Goal: Information Seeking & Learning: Find specific page/section

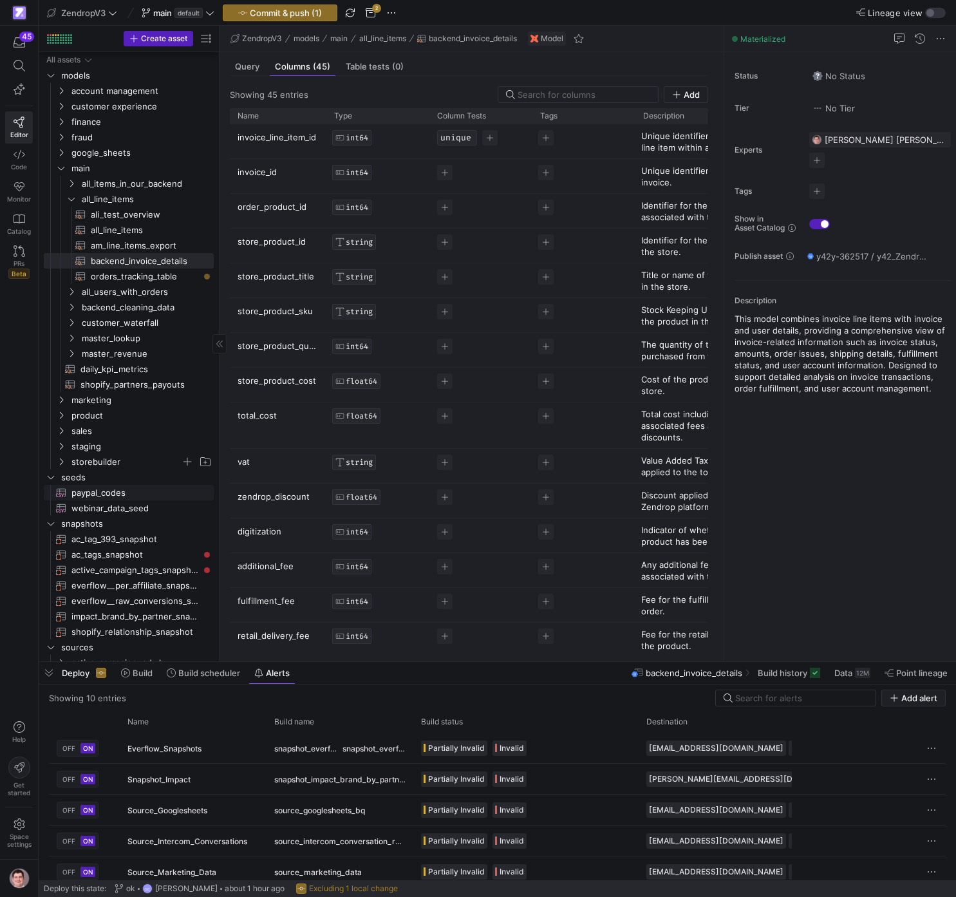
scroll to position [351, 0]
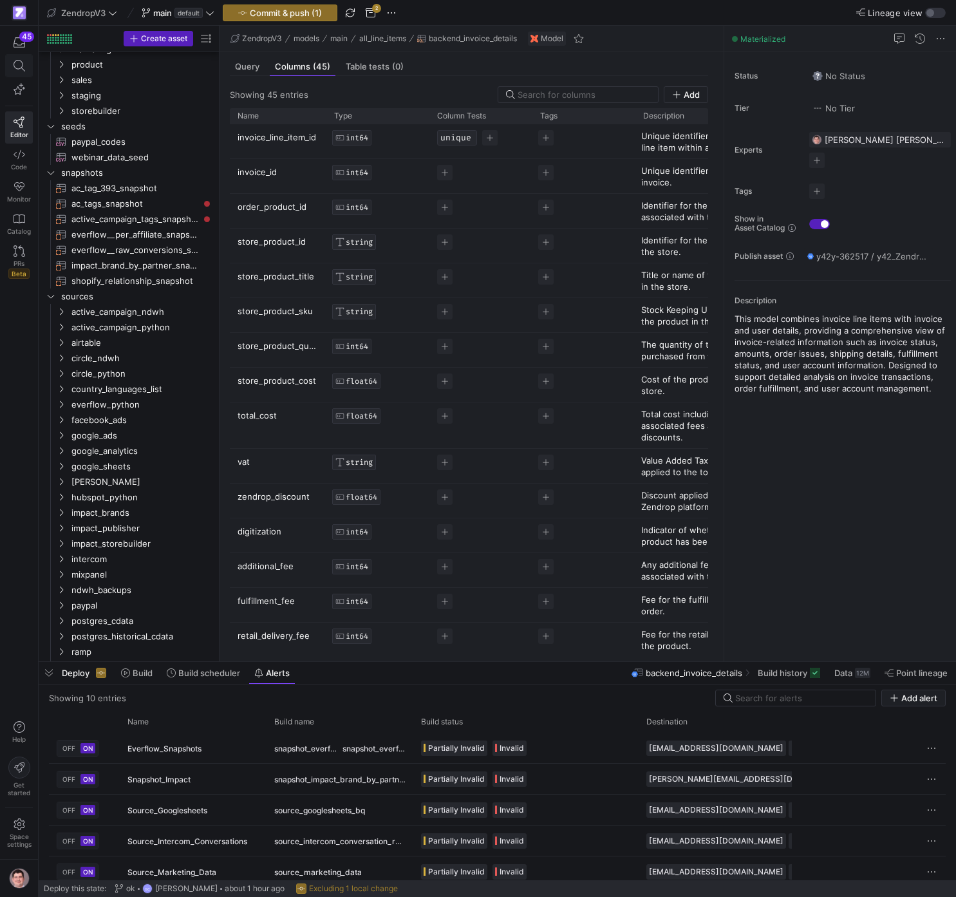
click at [25, 72] on span at bounding box center [19, 66] width 26 height 22
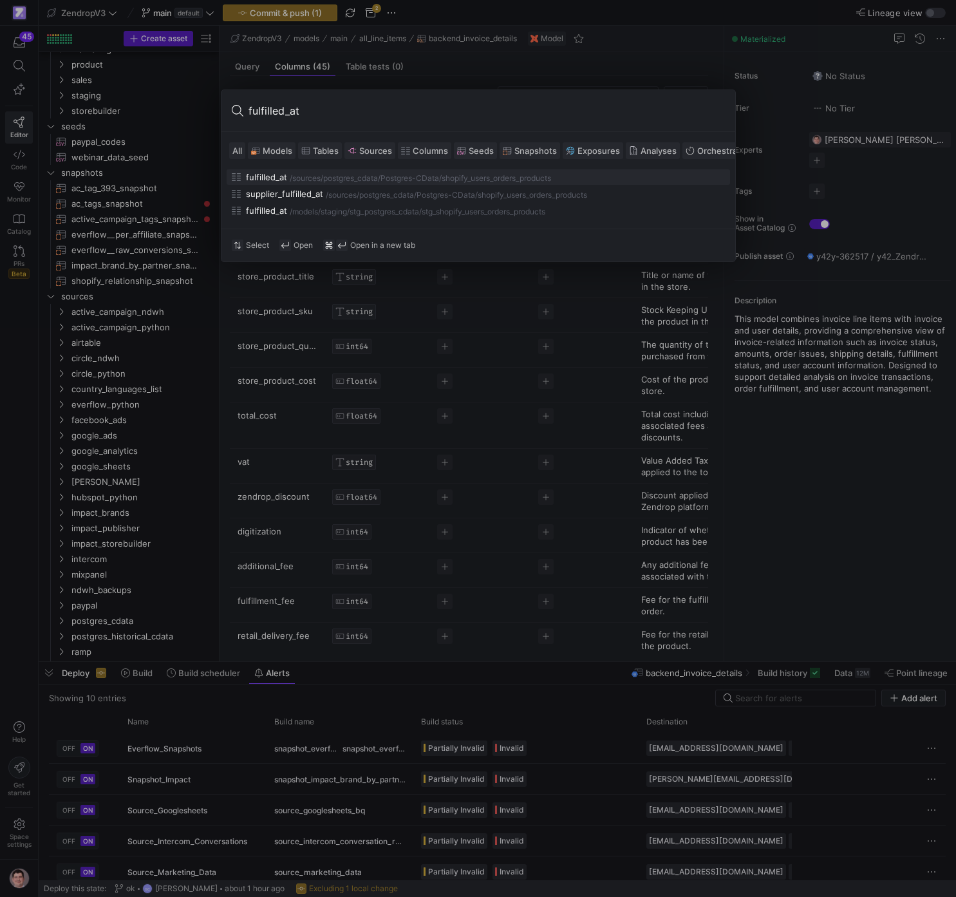
type input "fulfilled_at"
click at [412, 176] on div "postgres_cdata/Postgres-CData" at bounding box center [381, 178] width 116 height 9
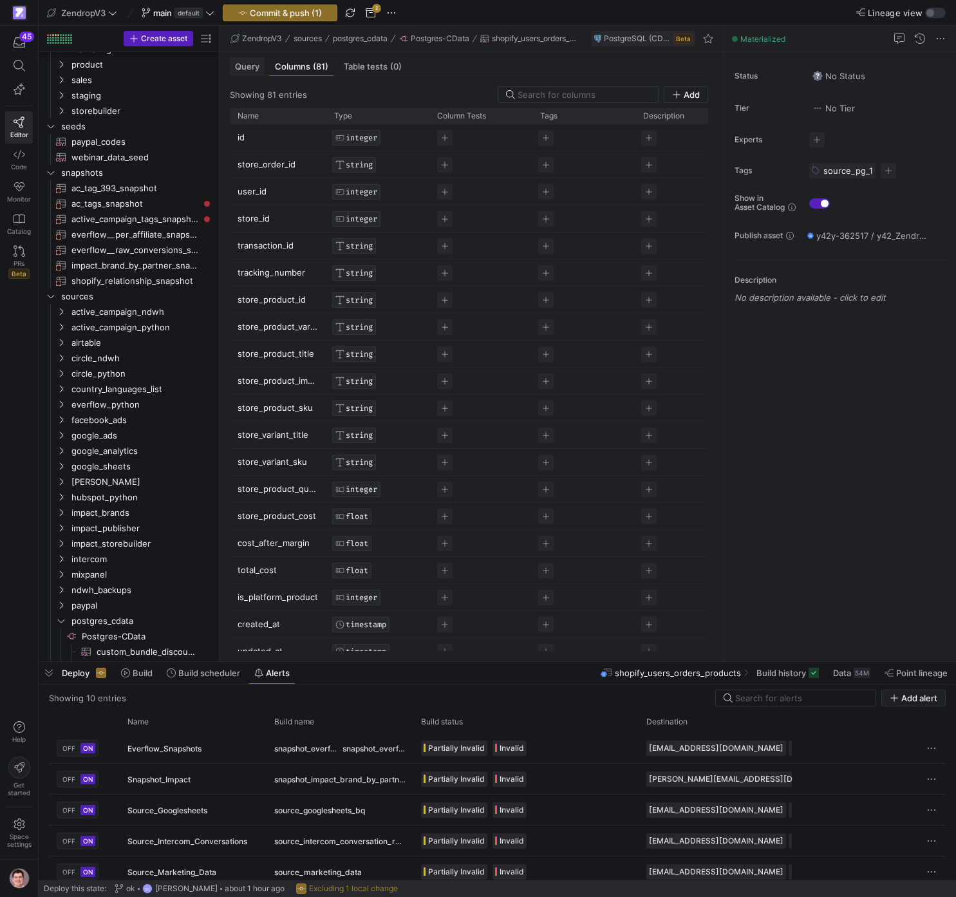
click at [257, 71] on span "Query" at bounding box center [247, 66] width 24 height 8
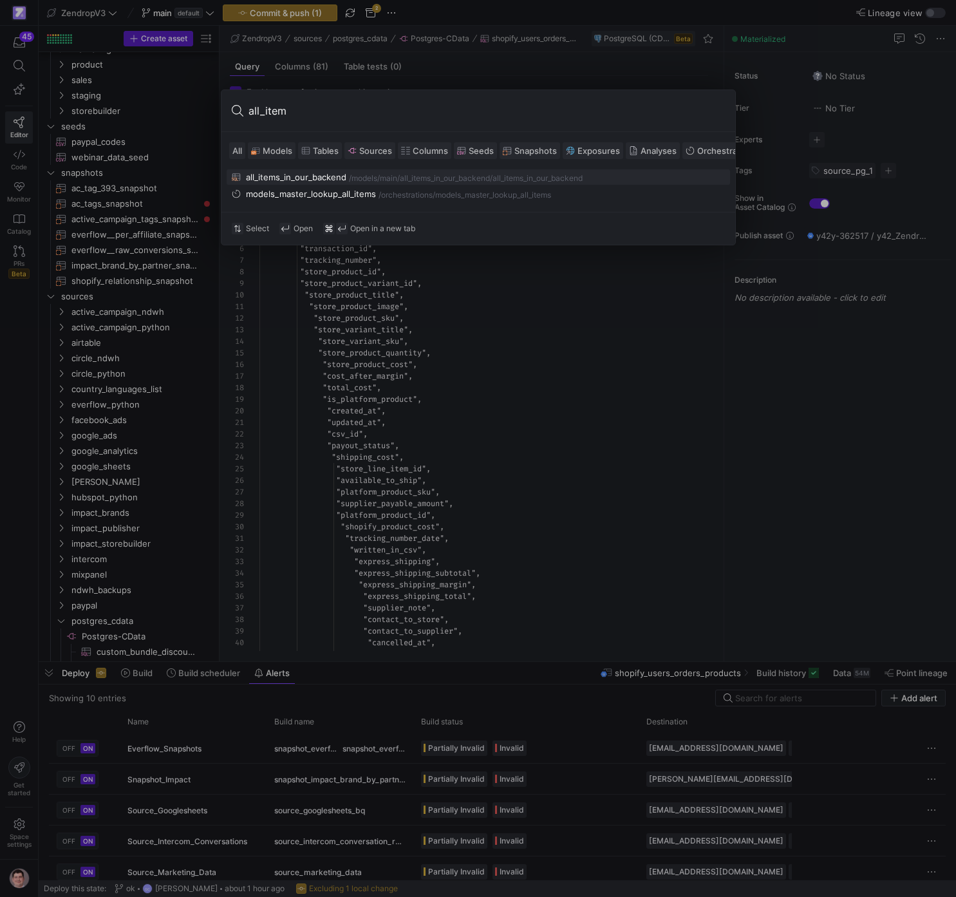
type input "all_items"
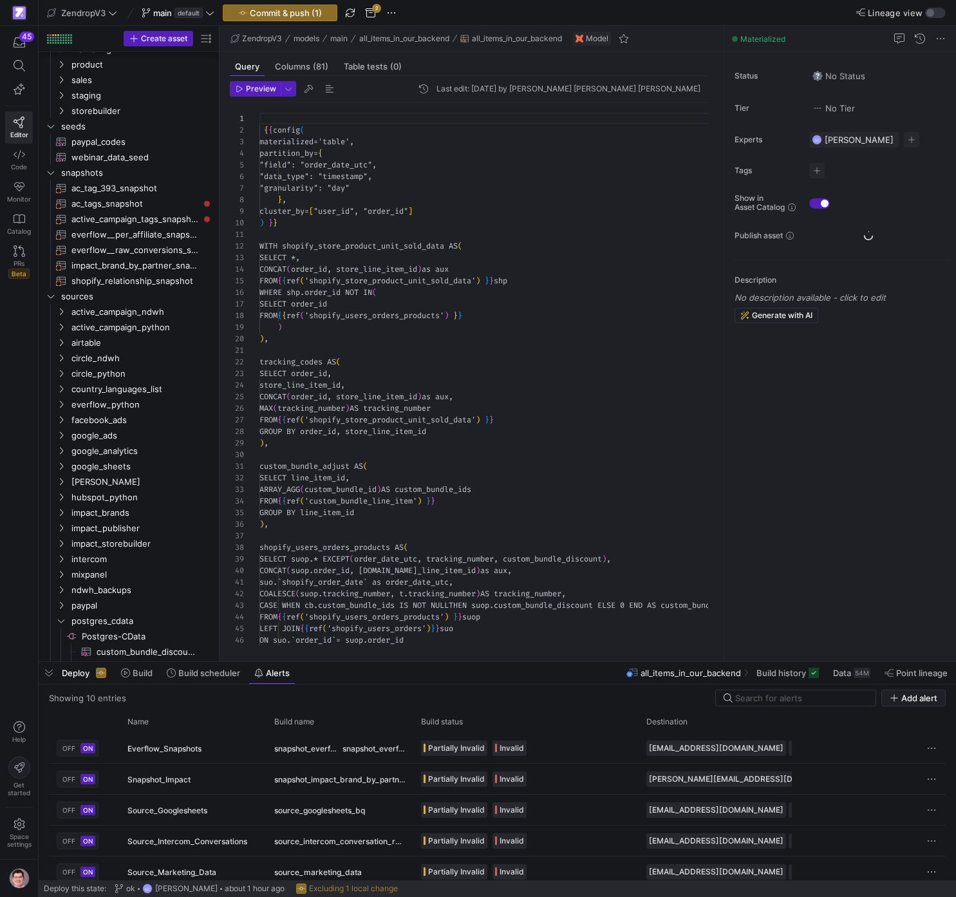
scroll to position [116, 0]
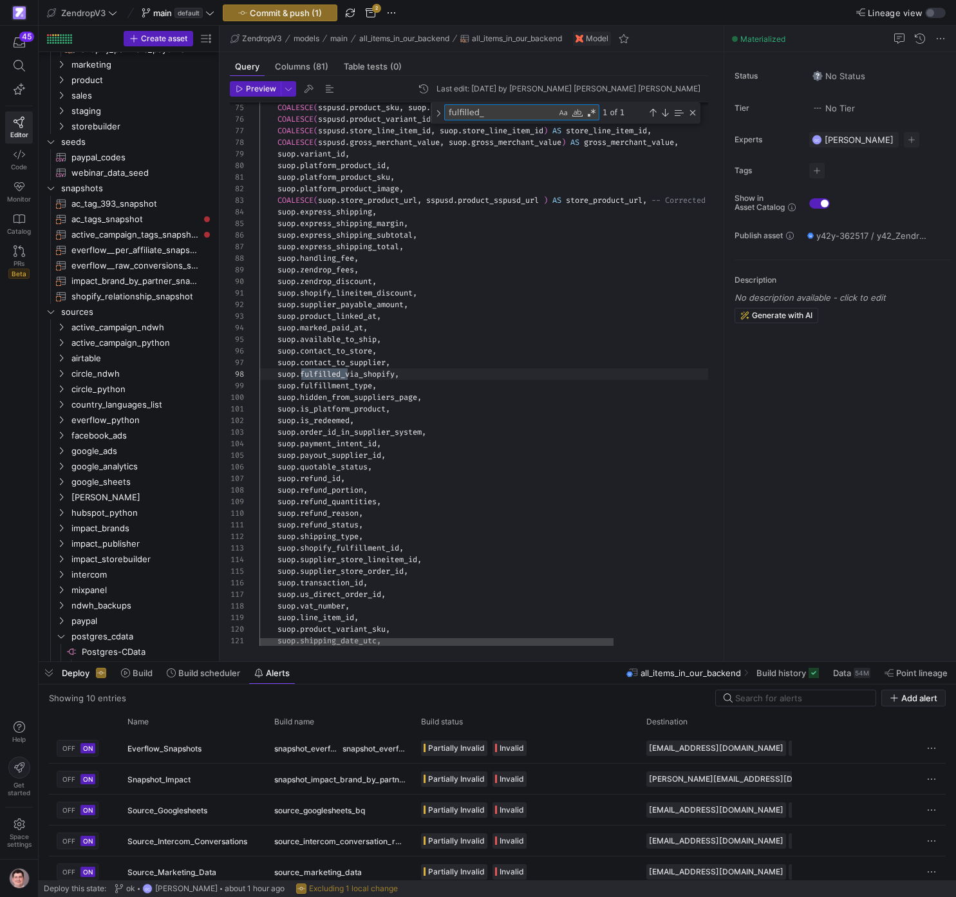
scroll to position [116, 88]
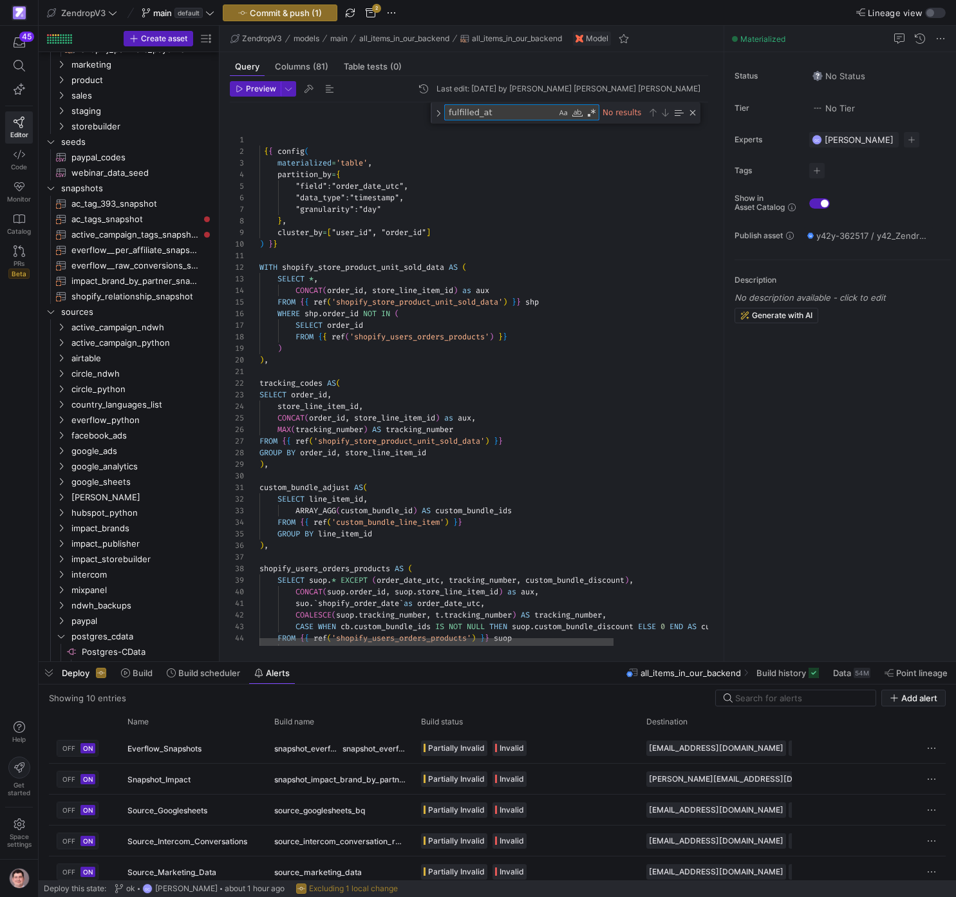
type textarea "fulfilled_at"
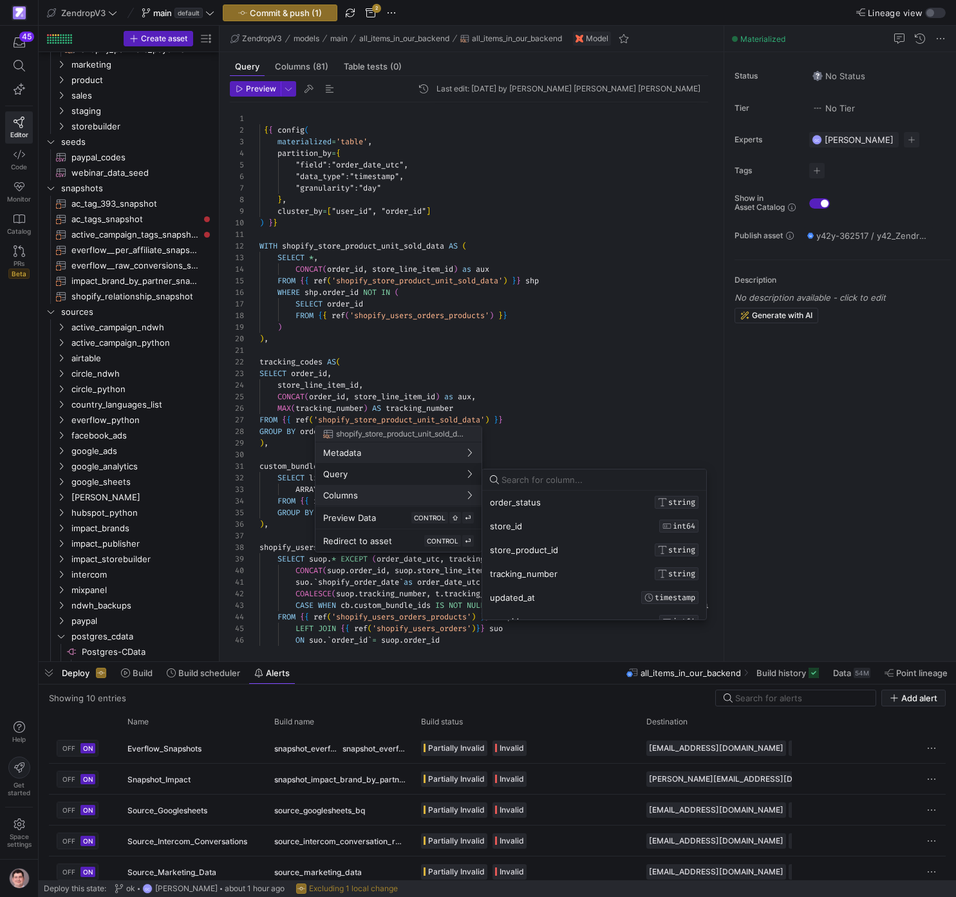
click at [538, 482] on input at bounding box center [600, 480] width 197 height 10
type input "fulfill"
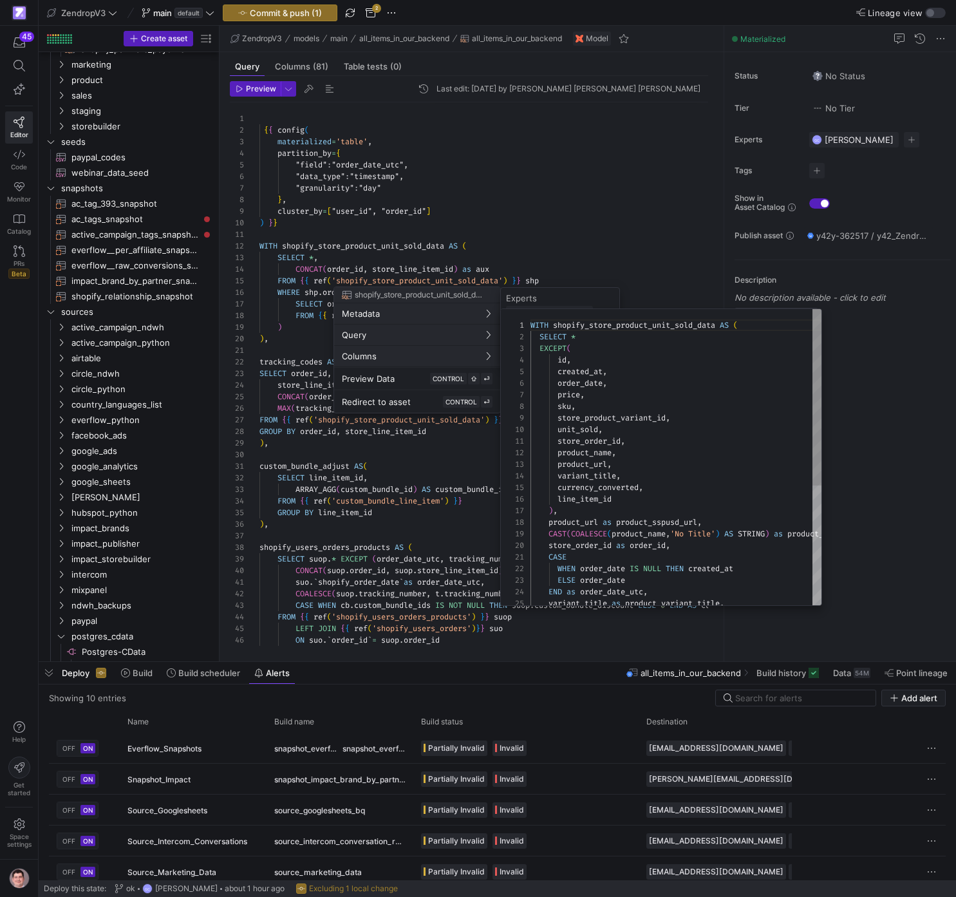
scroll to position [116, 0]
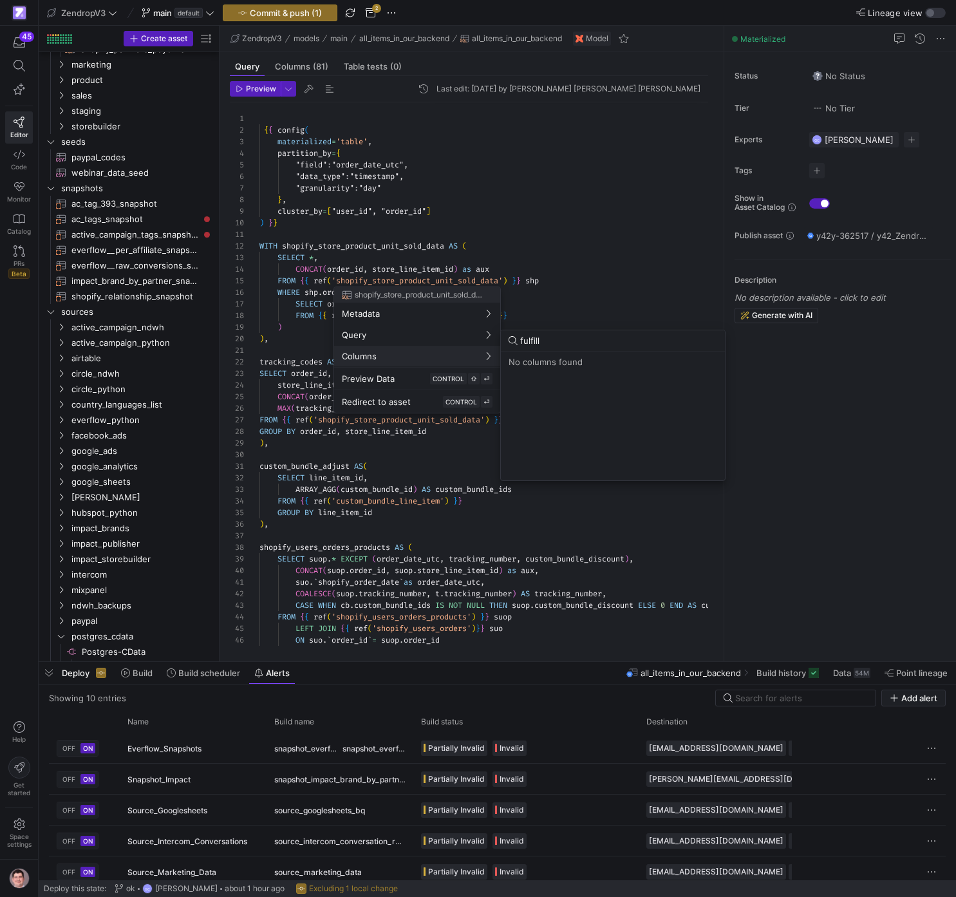
click at [547, 340] on input "fulfill" at bounding box center [618, 341] width 197 height 10
type input "ful"
click at [419, 400] on div "Redirect to asset CONTROL ⏎" at bounding box center [417, 402] width 151 height 12
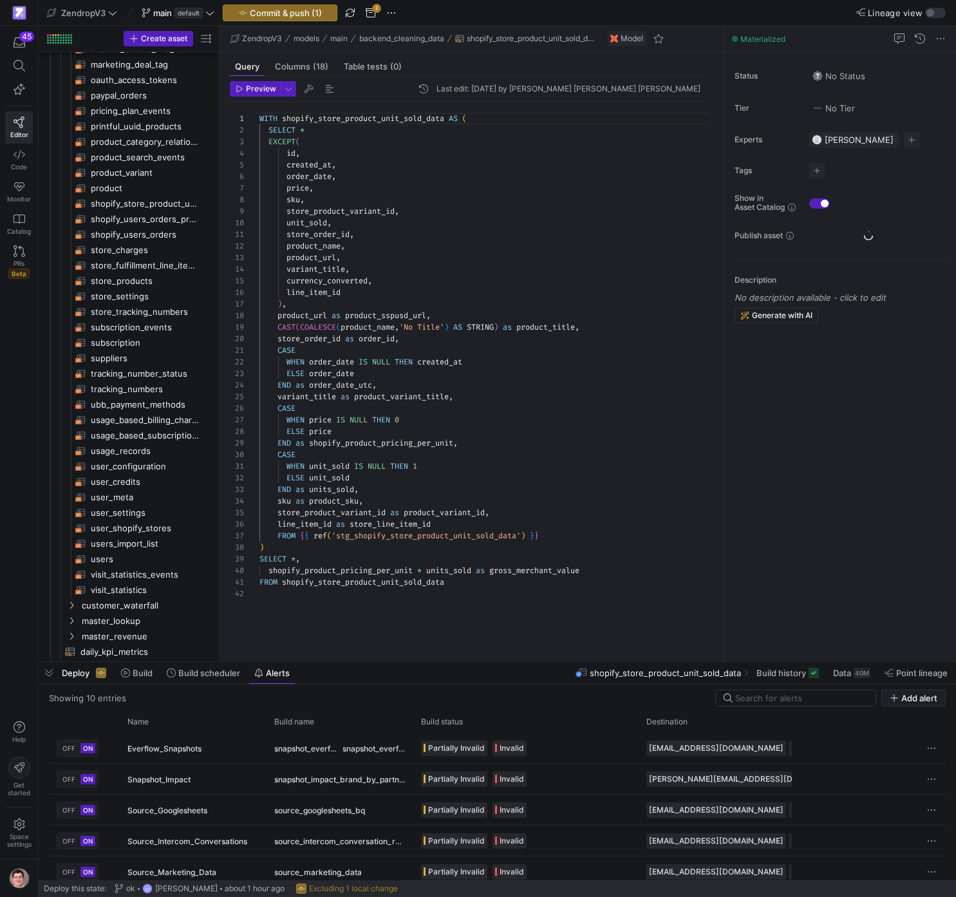
scroll to position [116, 0]
click at [491, 261] on div "WITH shopify_store_product_unit_sold_data AS ( SELECT * EXCEPT ( id , created_a…" at bounding box center [489, 374] width 459 height 544
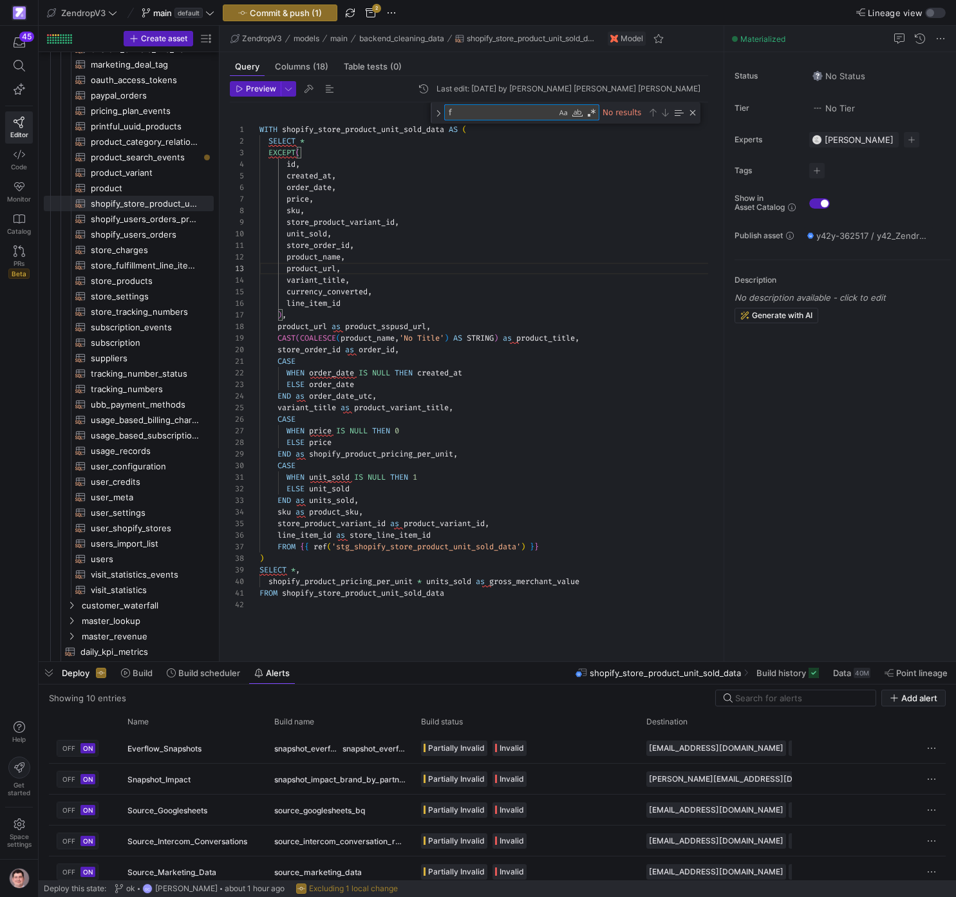
scroll to position [116, 79]
type textarea "fulfilled_at"
drag, startPoint x: 451, startPoint y: 444, endPoint x: 453, endPoint y: 452, distance: 8.6
click at [451, 446] on div "WITH shopify_store_product_unit_sold_data AS ( SELECT * EXCEPT ( id , created_a…" at bounding box center [489, 374] width 459 height 544
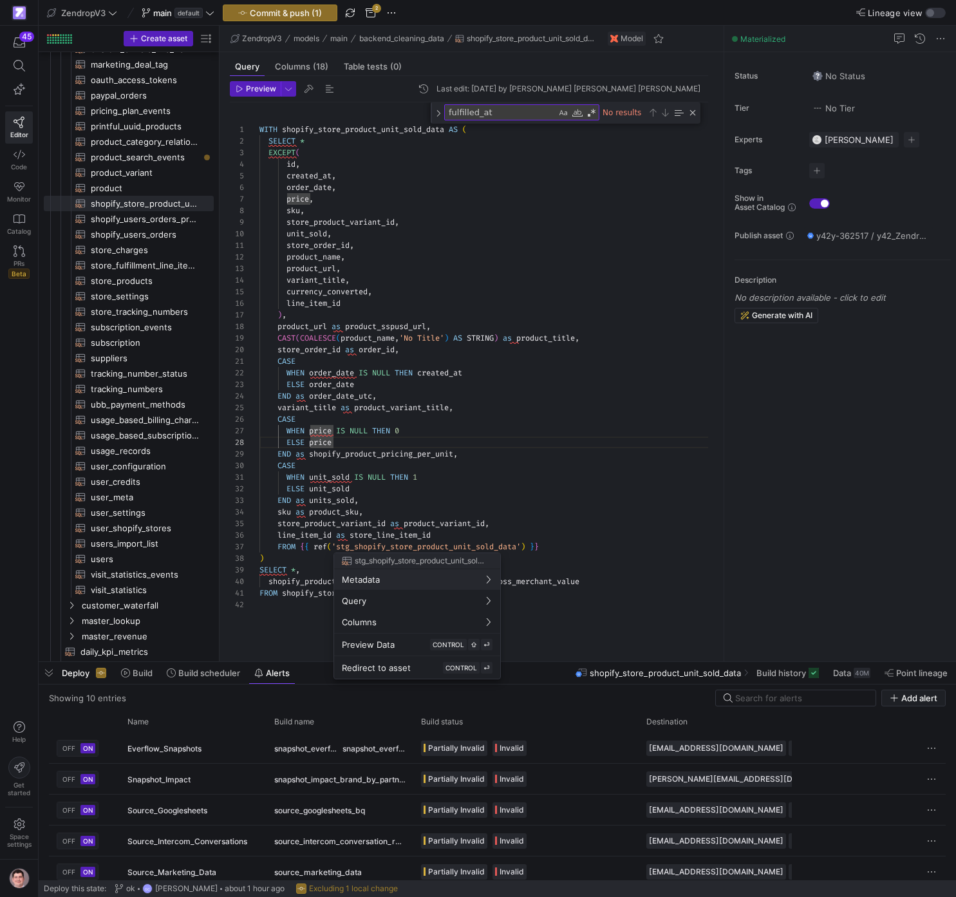
click at [402, 669] on span "Redirect to asset" at bounding box center [376, 668] width 69 height 10
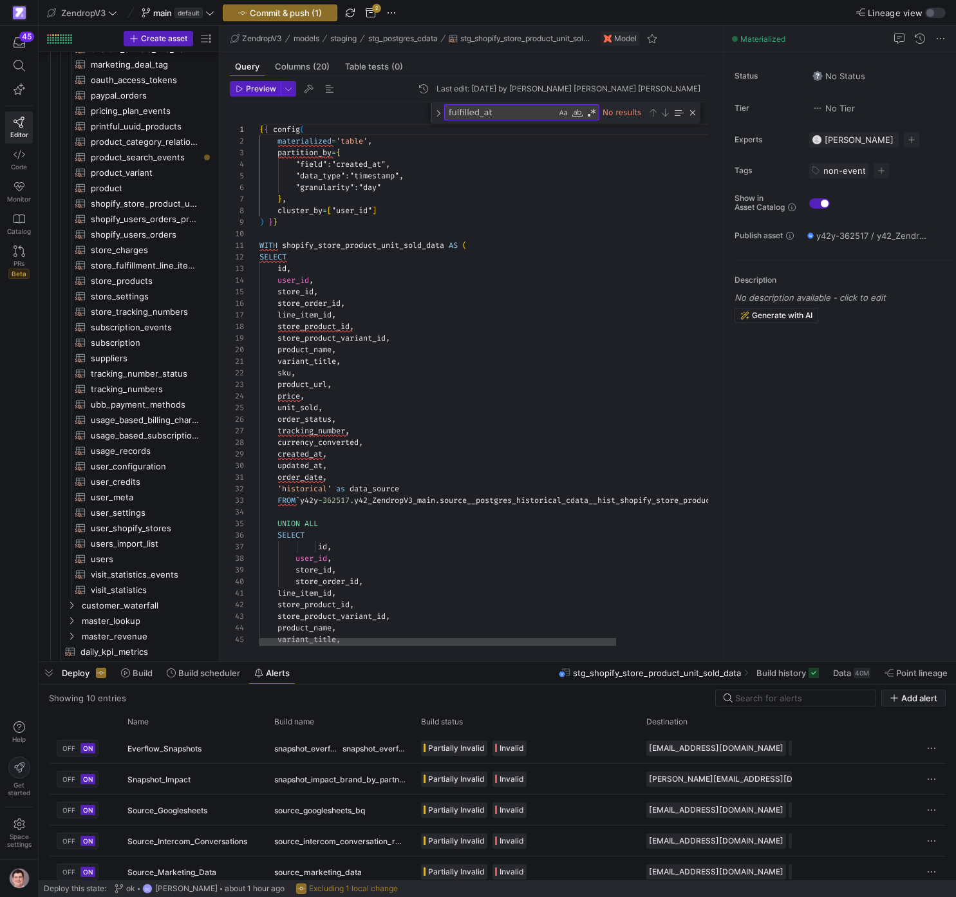
scroll to position [35, 46]
click at [432, 390] on div "{ { config ( materialized = 'table' , partition_by = { "field" : "created_at" ,…" at bounding box center [549, 661] width 579 height 1119
click at [529, 115] on textarea "fulfilled_at" at bounding box center [500, 112] width 111 height 15
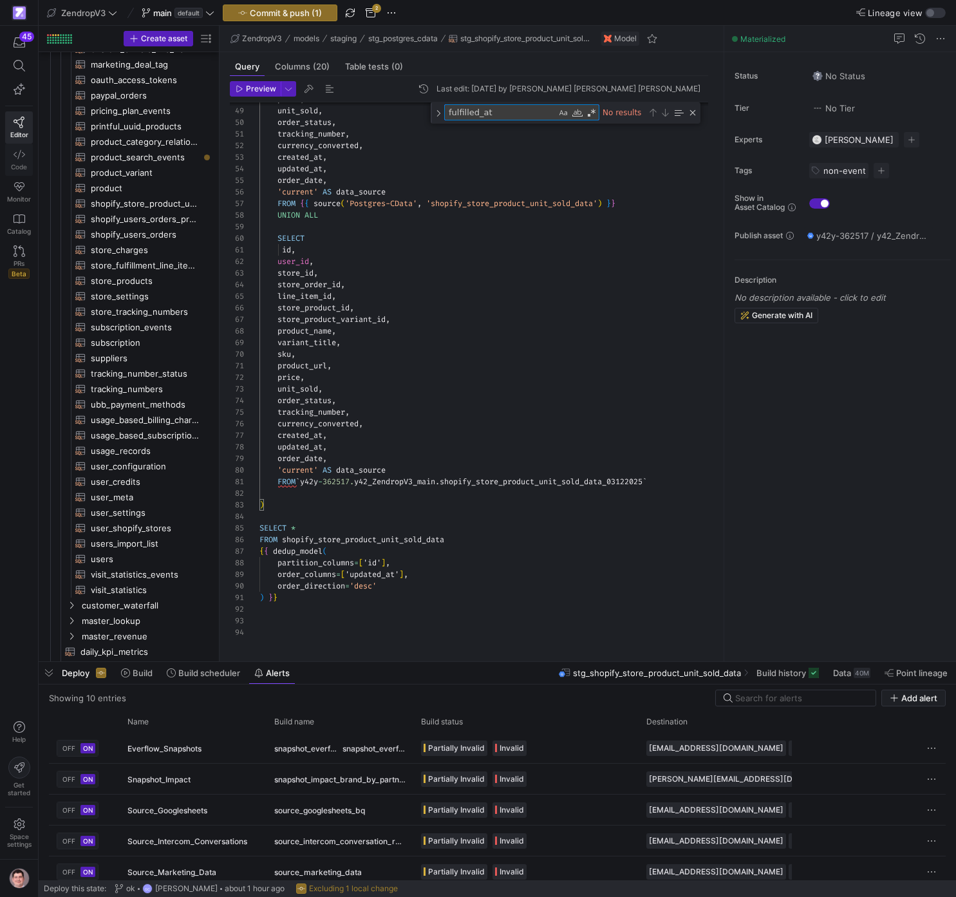
click at [21, 153] on icon at bounding box center [20, 155] width 12 height 12
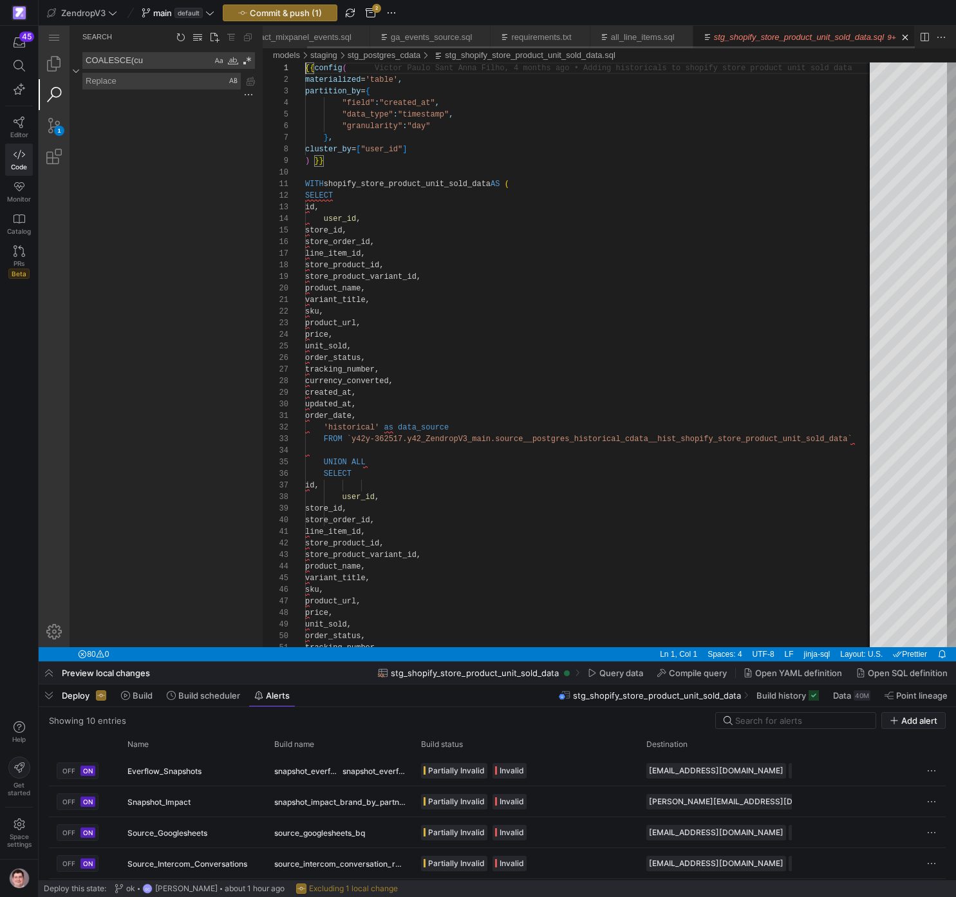
scroll to position [0, 47]
click at [181, 55] on textarea "COALESCE(cu" at bounding box center [147, 60] width 129 height 15
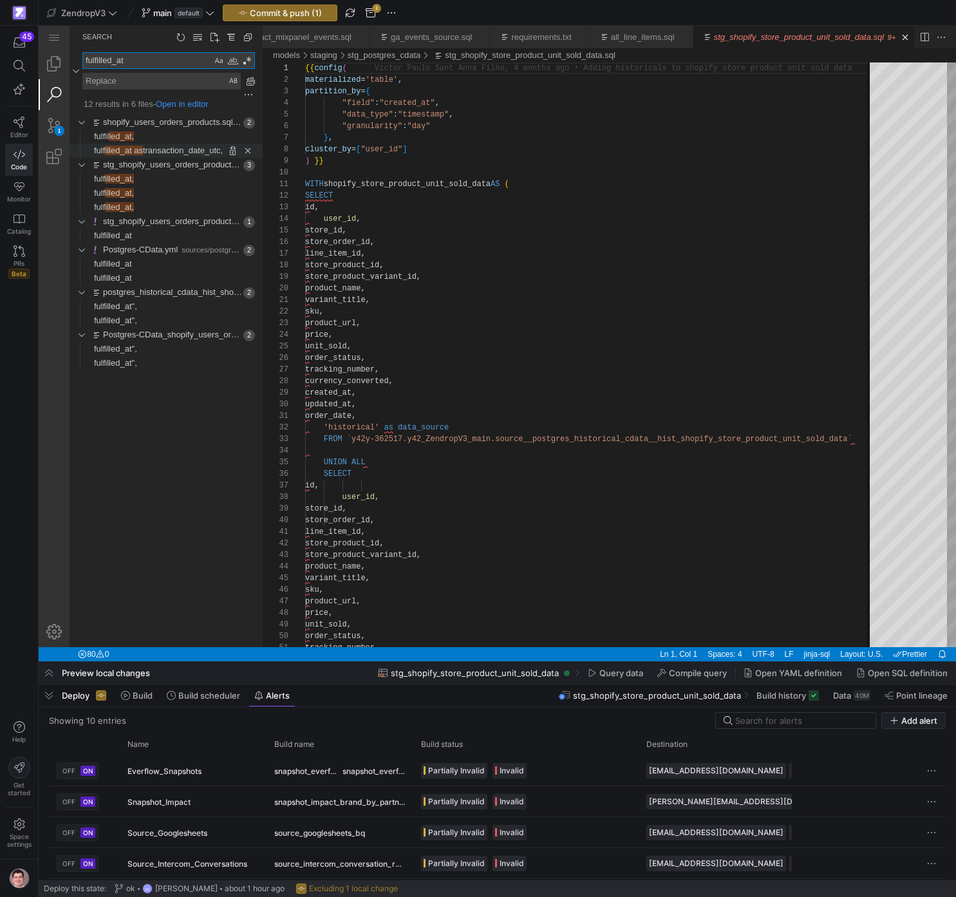
type textarea "fulfilled_at"
click at [181, 154] on span "transaction_date_utc," at bounding box center [183, 151] width 80 height 10
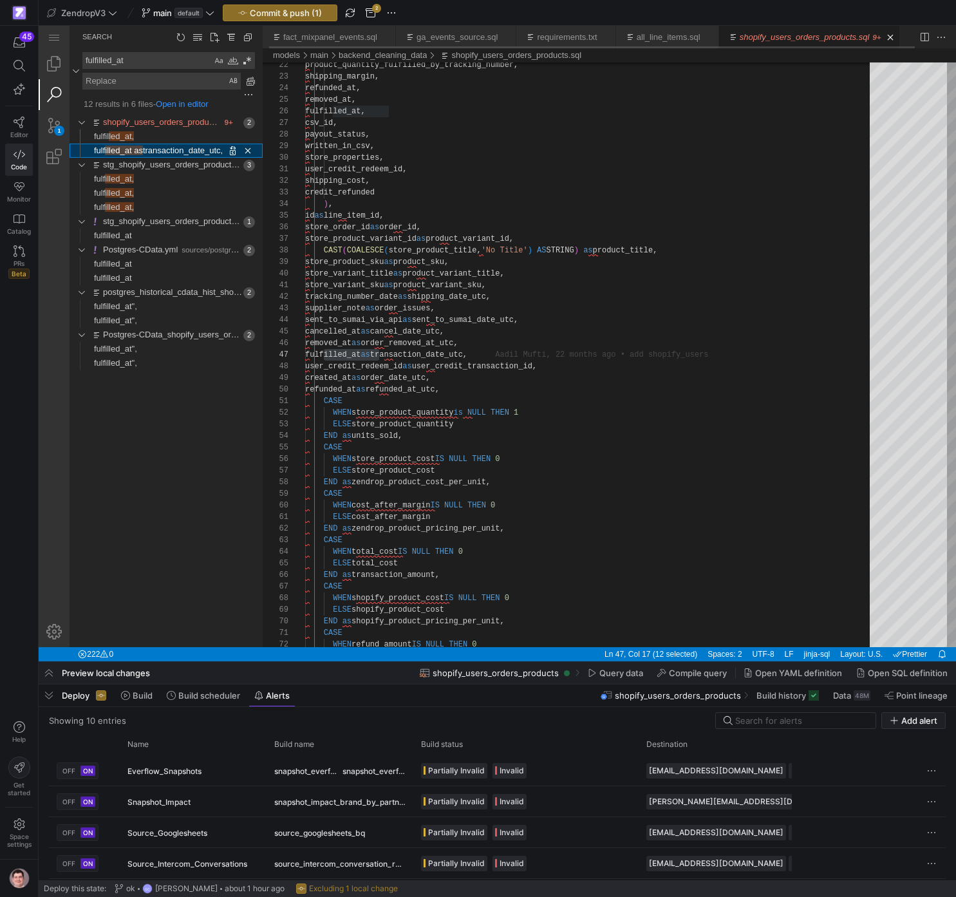
scroll to position [0, 6]
click at [434, 354] on div "product_quantity_fulfilled_by_tracking_numbe r, shipping_margin, refunded_at, r…" at bounding box center [592, 699] width 574 height 1767
click at [384, 352] on div "product_quantity_fulfilled_by_tracking_numbe r, shipping_margin, refunded_at, r…" at bounding box center [592, 699] width 574 height 1767
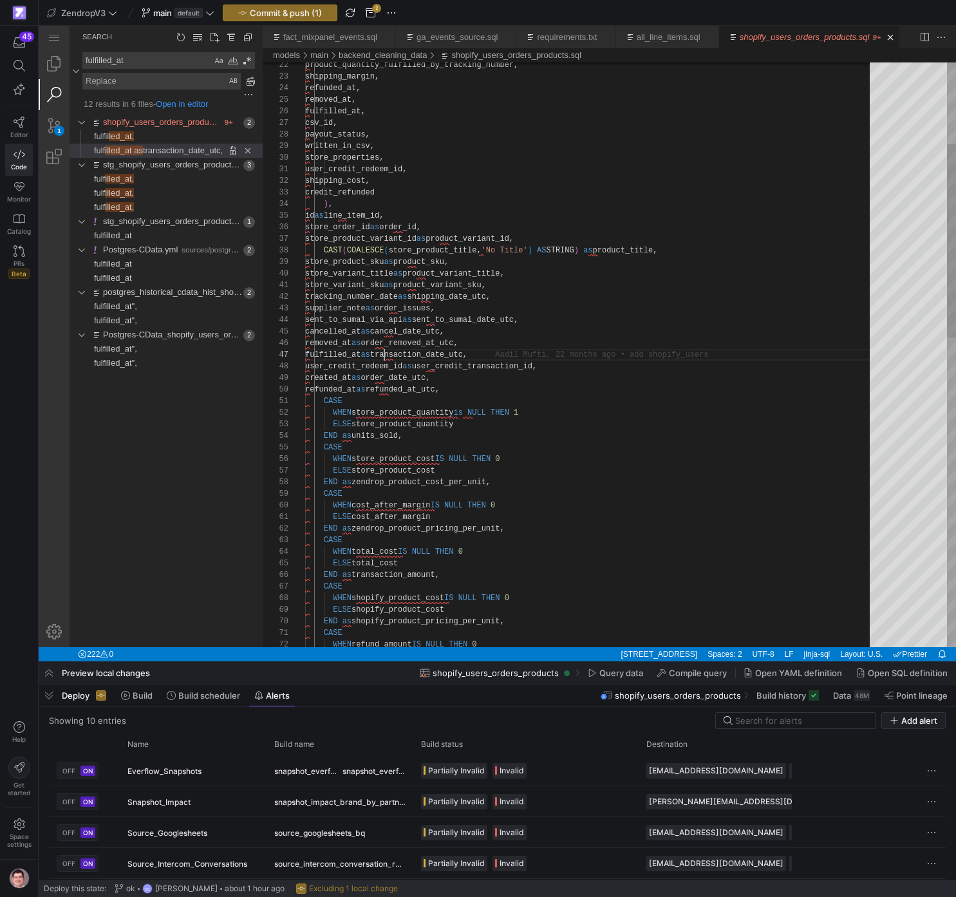
scroll to position [70, 88]
click at [384, 352] on div "product_quantity_fulfilled_by_tracking_numbe r, shipping_margin, refunded_at, r…" at bounding box center [592, 699] width 574 height 1767
click at [547, 371] on div "product_quantity_fulfilled_by_tracking_numbe r, shipping_margin, refunded_at, r…" at bounding box center [592, 699] width 574 height 1767
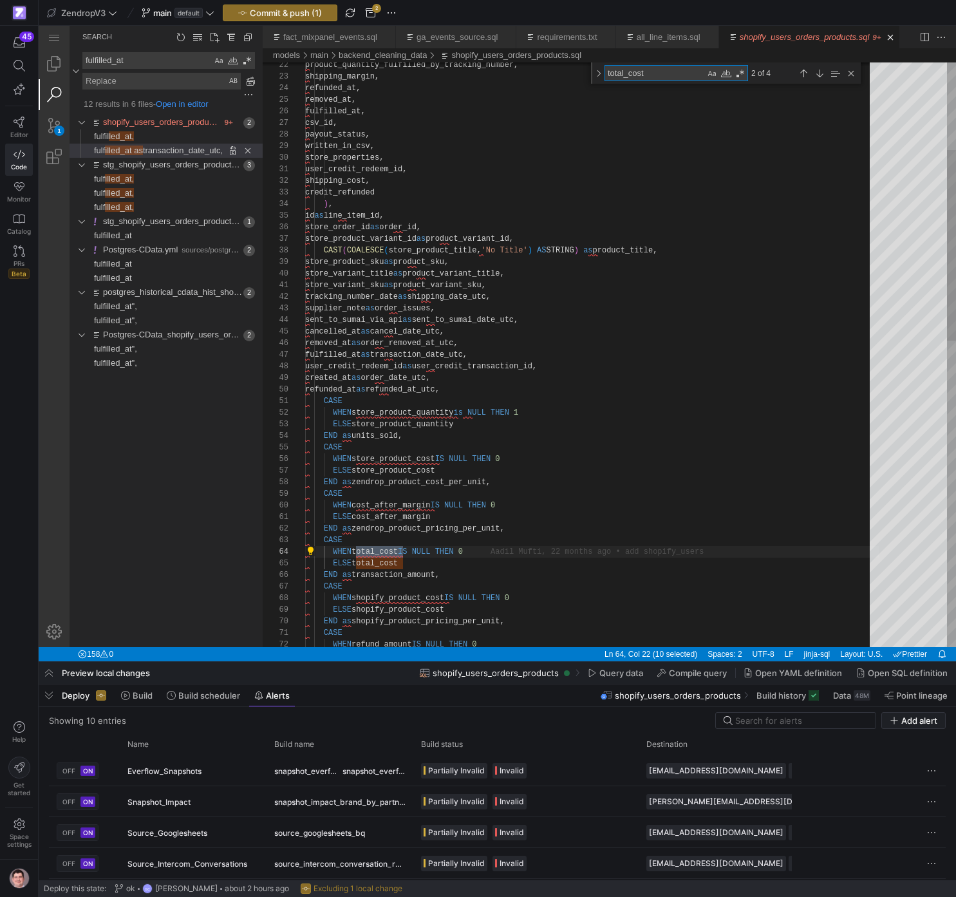
type textarea "total_cost"
click at [415, 580] on div "product_quantity_fulfilled_by_tracking_numbe r, shipping_margin, refunded_at, r…" at bounding box center [592, 689] width 574 height 1788
click at [57, 91] on link "Search (⇧⌘F)" at bounding box center [54, 94] width 31 height 31
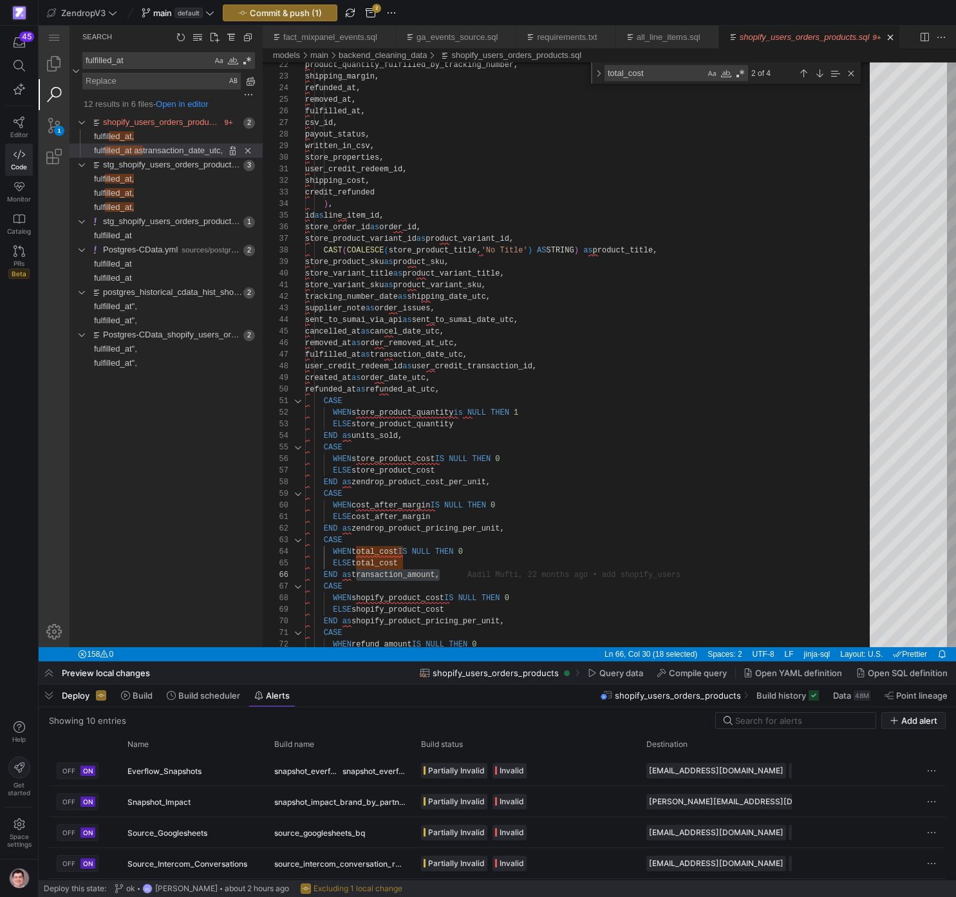
scroll to position [0, 0]
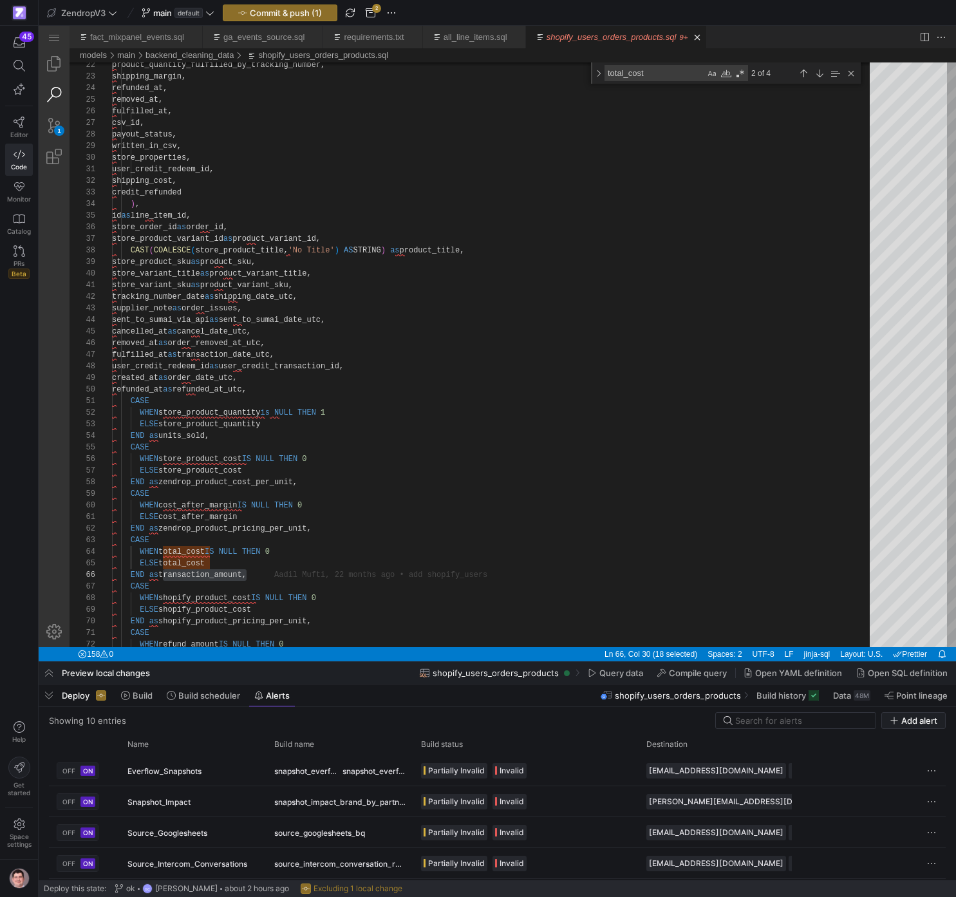
click at [60, 99] on link "Search (⇧⌘F)" at bounding box center [54, 94] width 31 height 31
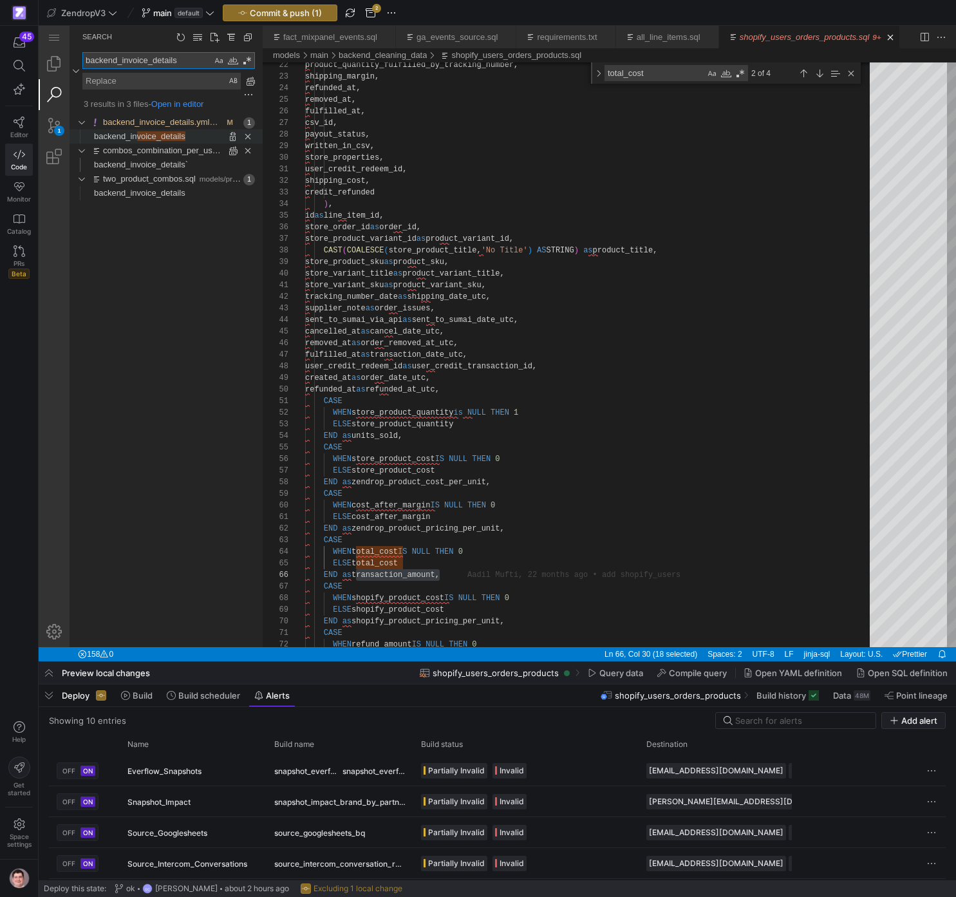
type textarea "backend_invoice_details"
click at [167, 135] on span "voice_details" at bounding box center [161, 136] width 48 height 10
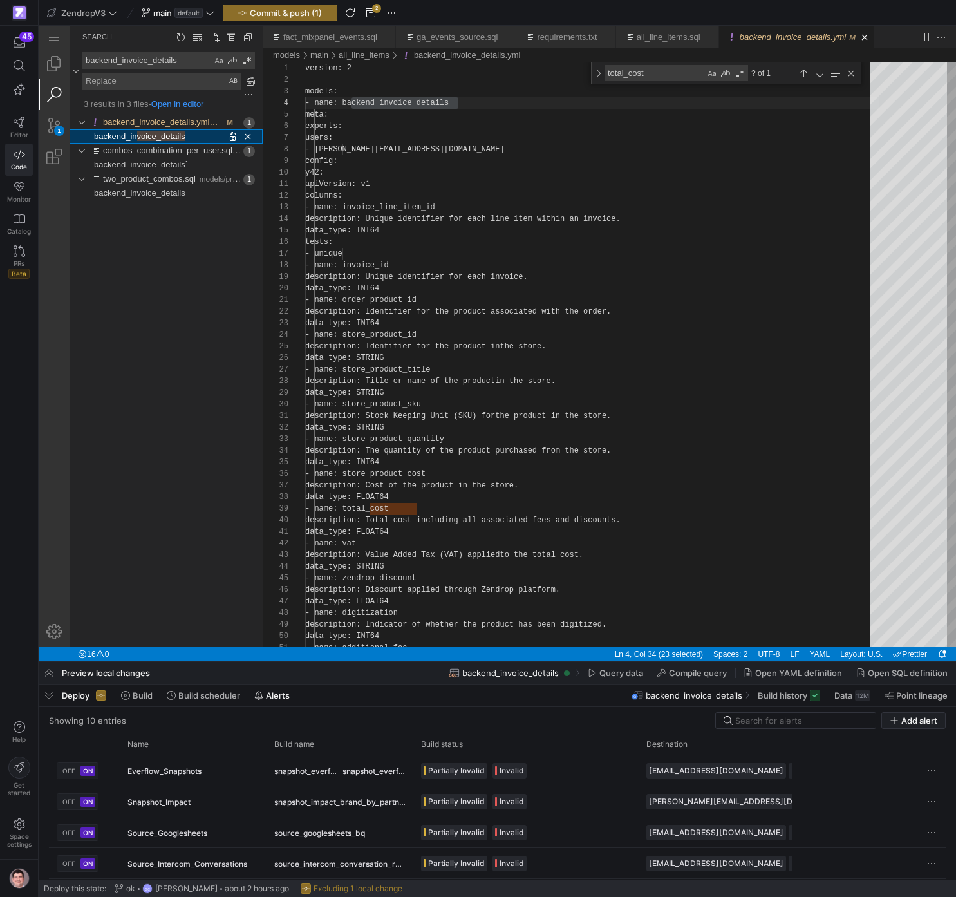
scroll to position [116, 153]
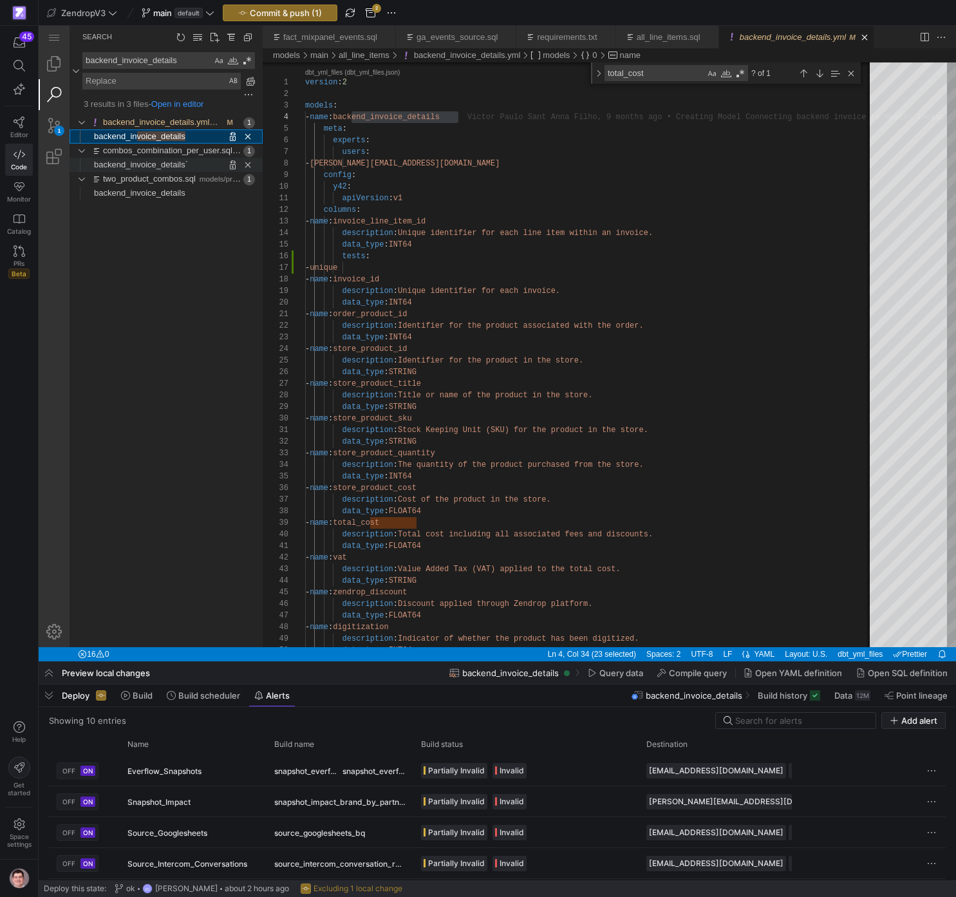
click at [155, 164] on span "backend_invoice_details`" at bounding box center [141, 165] width 94 height 10
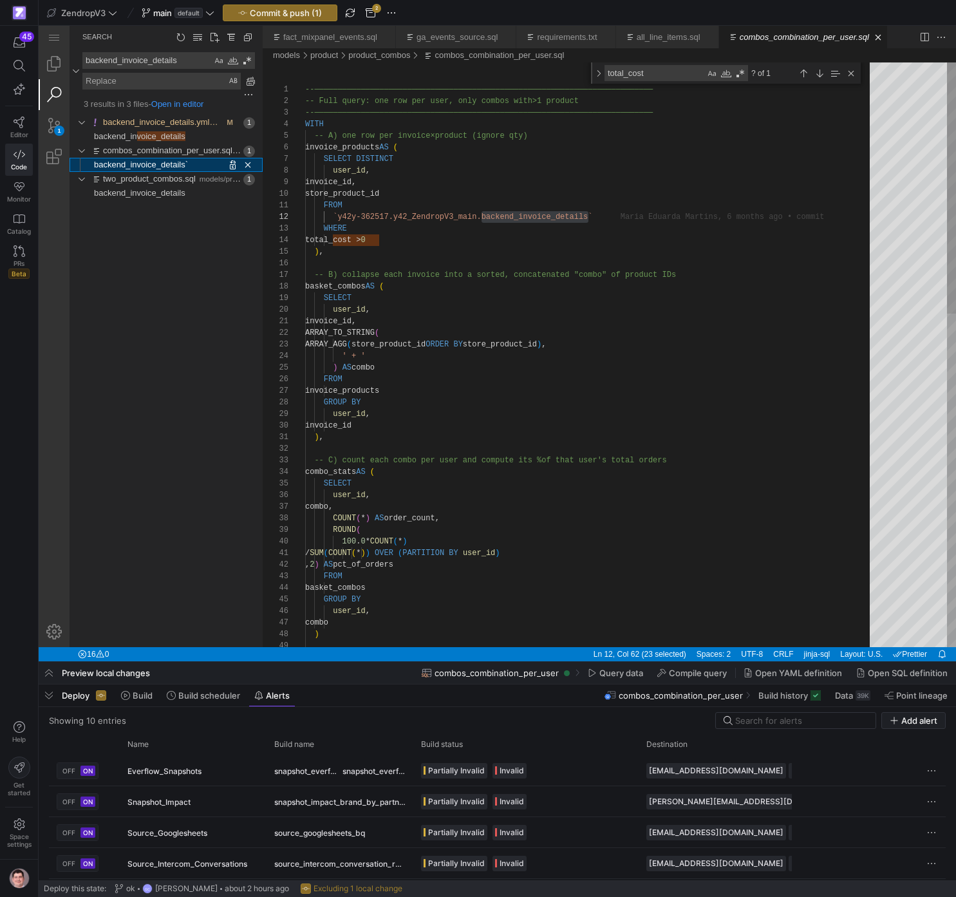
scroll to position [0, 5]
click at [165, 139] on span "voice_details" at bounding box center [161, 136] width 48 height 10
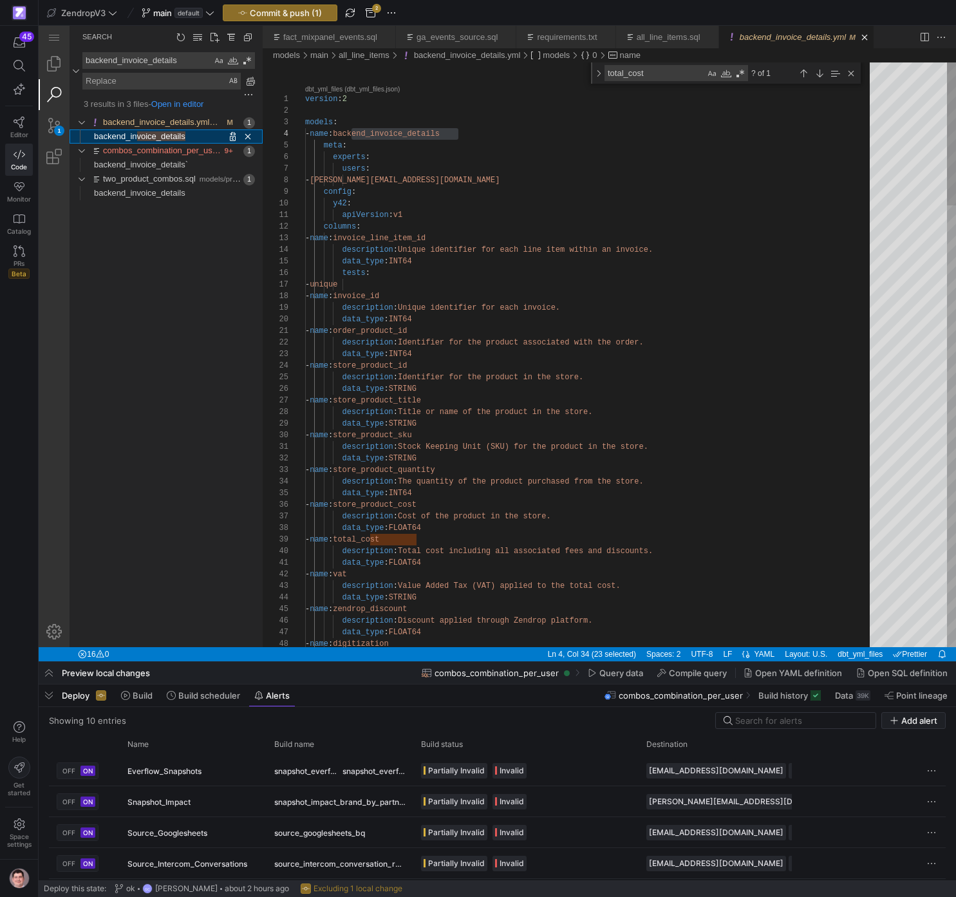
scroll to position [116, 153]
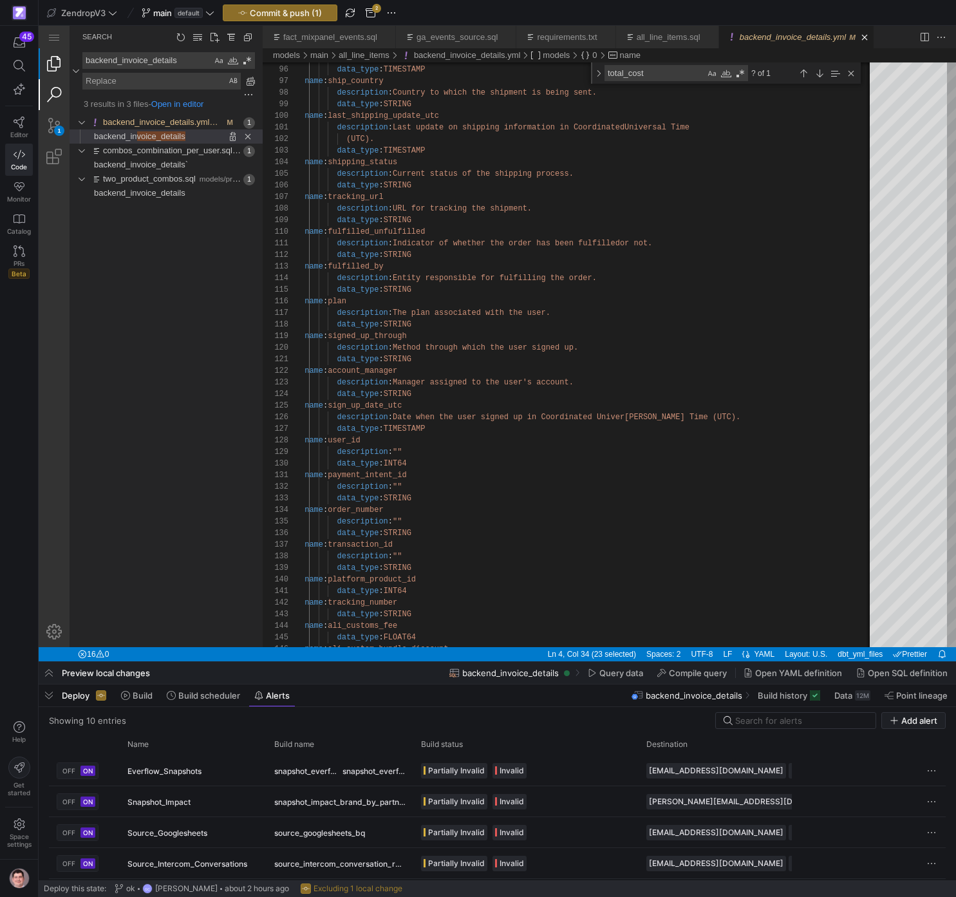
click at [57, 61] on link "Explorer (⇧⌘E)" at bounding box center [54, 63] width 31 height 31
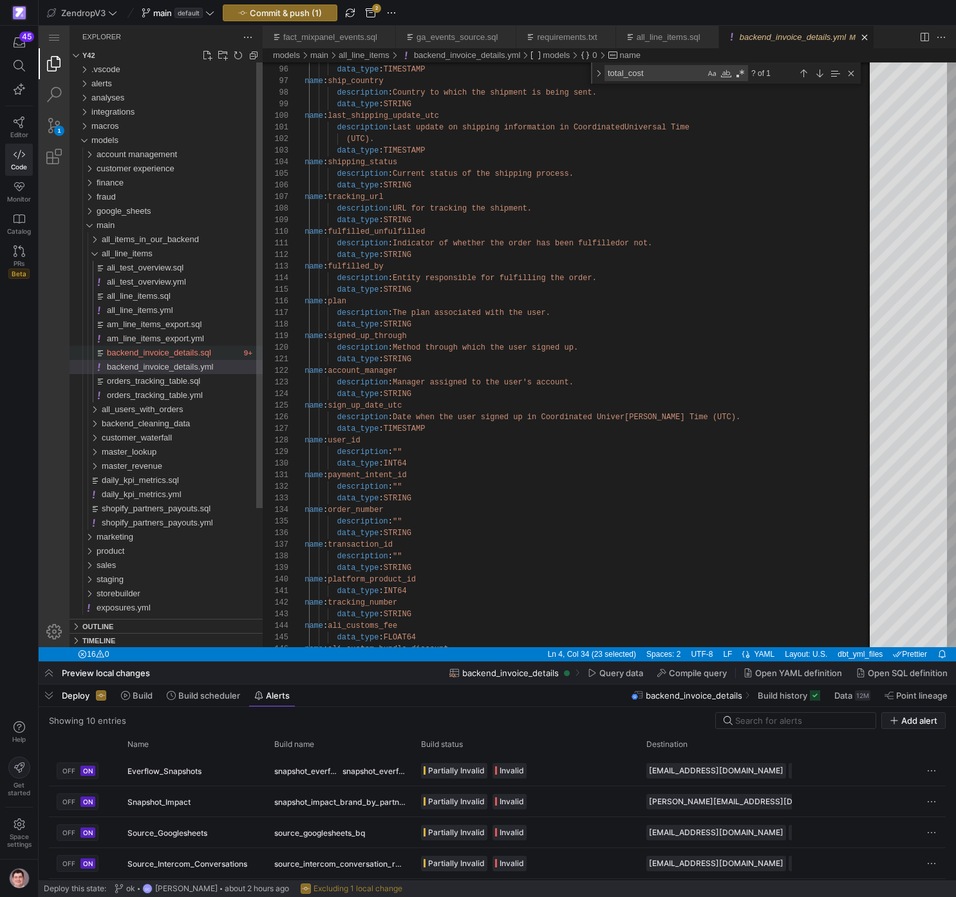
click at [188, 348] on span "backend_invoice_details.sql" at bounding box center [159, 353] width 104 height 10
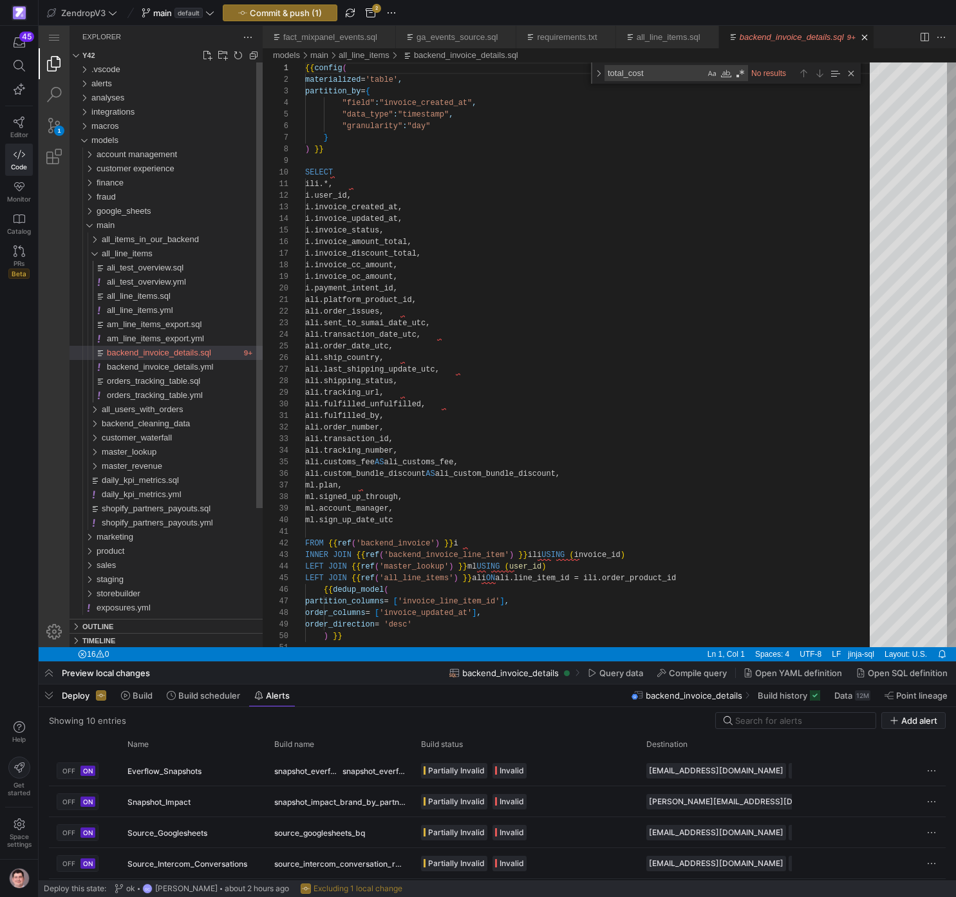
scroll to position [116, 0]
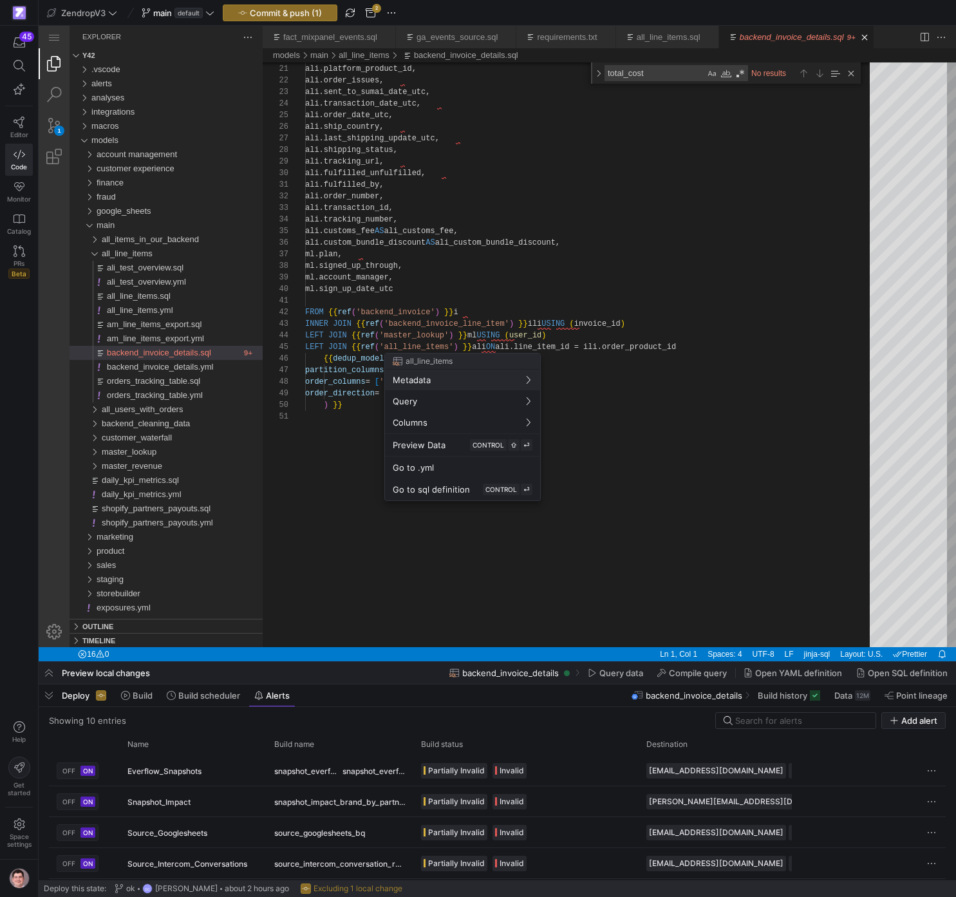
click at [551, 349] on div at bounding box center [478, 448] width 956 height 897
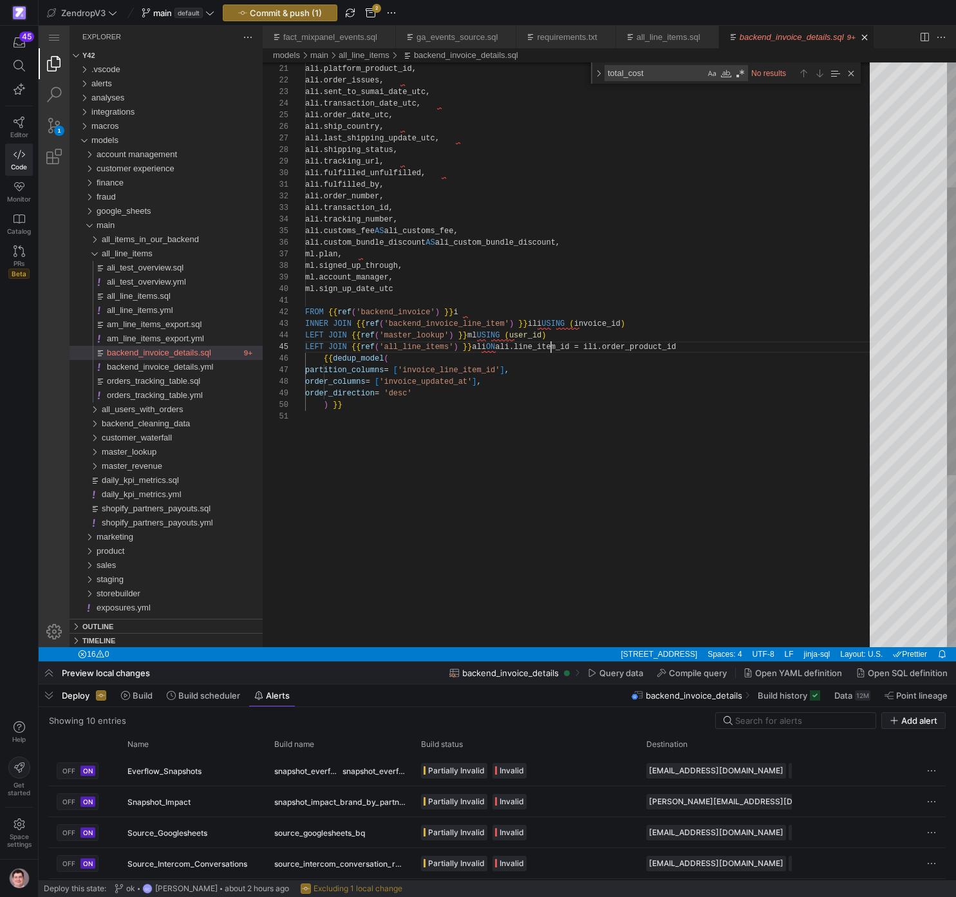
click at [551, 348] on div "ali.fulfilled_by, [PERSON_NAME].order_number, ali.transaction_id, ali.tracking_…" at bounding box center [592, 403] width 574 height 1186
click at [522, 345] on div "ali.fulfilled_by, [PERSON_NAME].order_number, ali.transaction_id, ali.tracking_…" at bounding box center [704, 403] width 799 height 1186
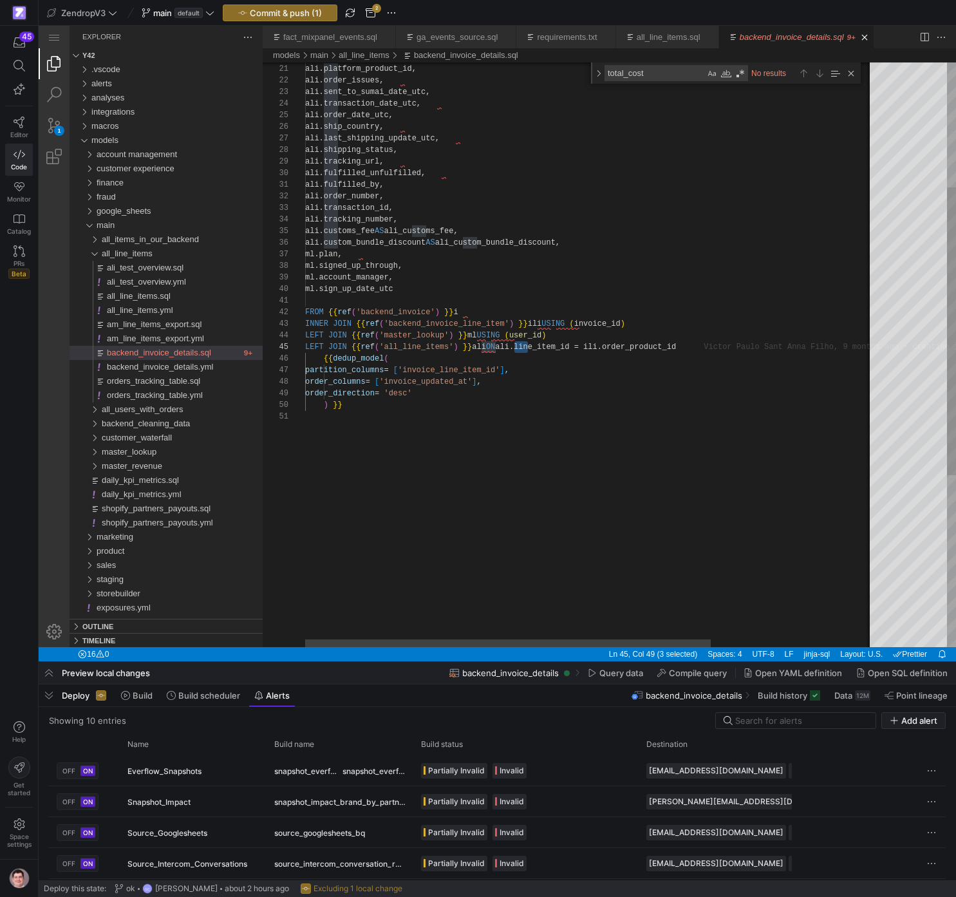
click at [560, 348] on div "ali.fulfilled_by, [PERSON_NAME].order_number, ali.transaction_id, ali.tracking_…" at bounding box center [704, 403] width 799 height 1186
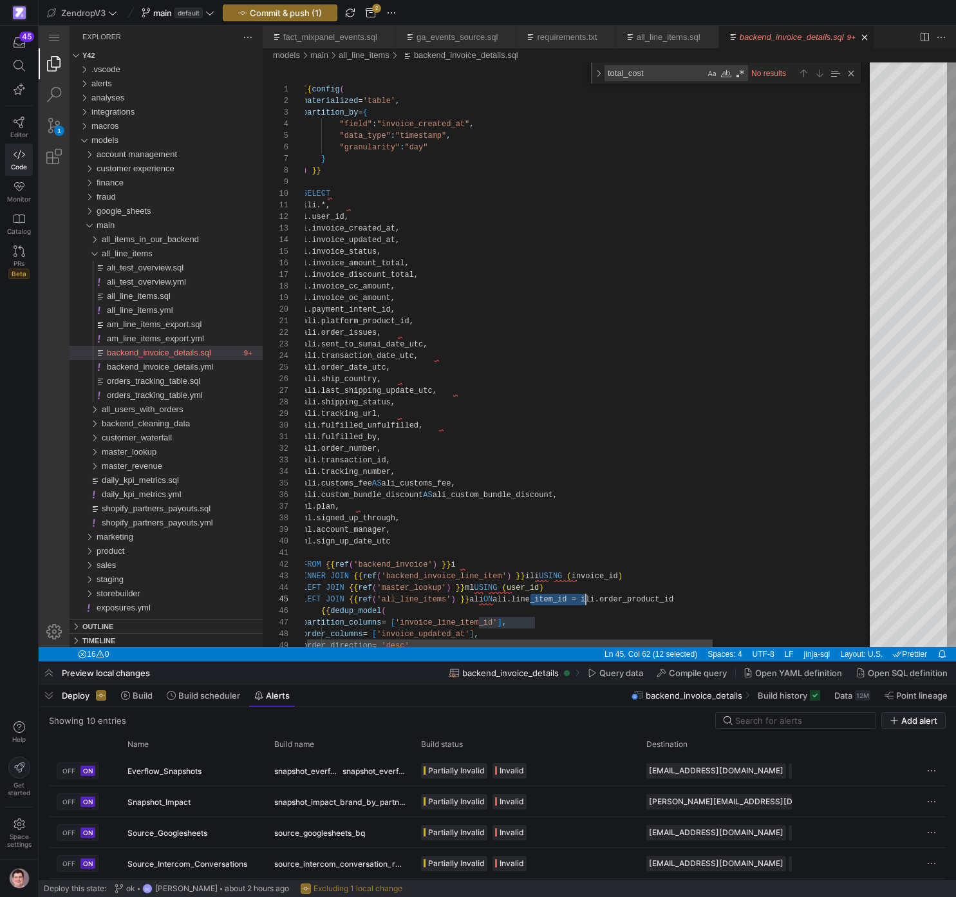
click at [497, 493] on div "ali.fulfilled_by, [PERSON_NAME].order_number, ali.transaction_id, ali.tracking_…" at bounding box center [702, 655] width 799 height 1186
click at [495, 497] on div "ali.fulfilled_by, [PERSON_NAME].order_number, ali.transaction_id, ali.tracking_…" at bounding box center [702, 655] width 799 height 1186
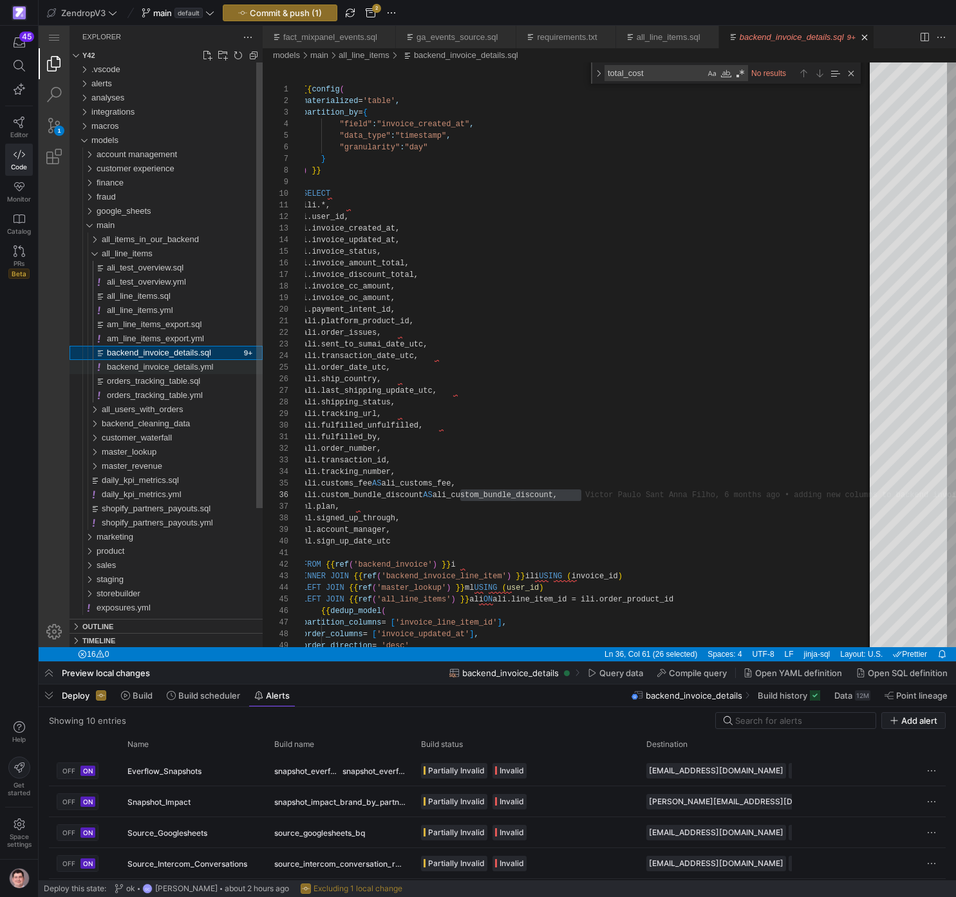
click at [213, 370] on span "backend_invoice_details.yml" at bounding box center [160, 367] width 106 height 10
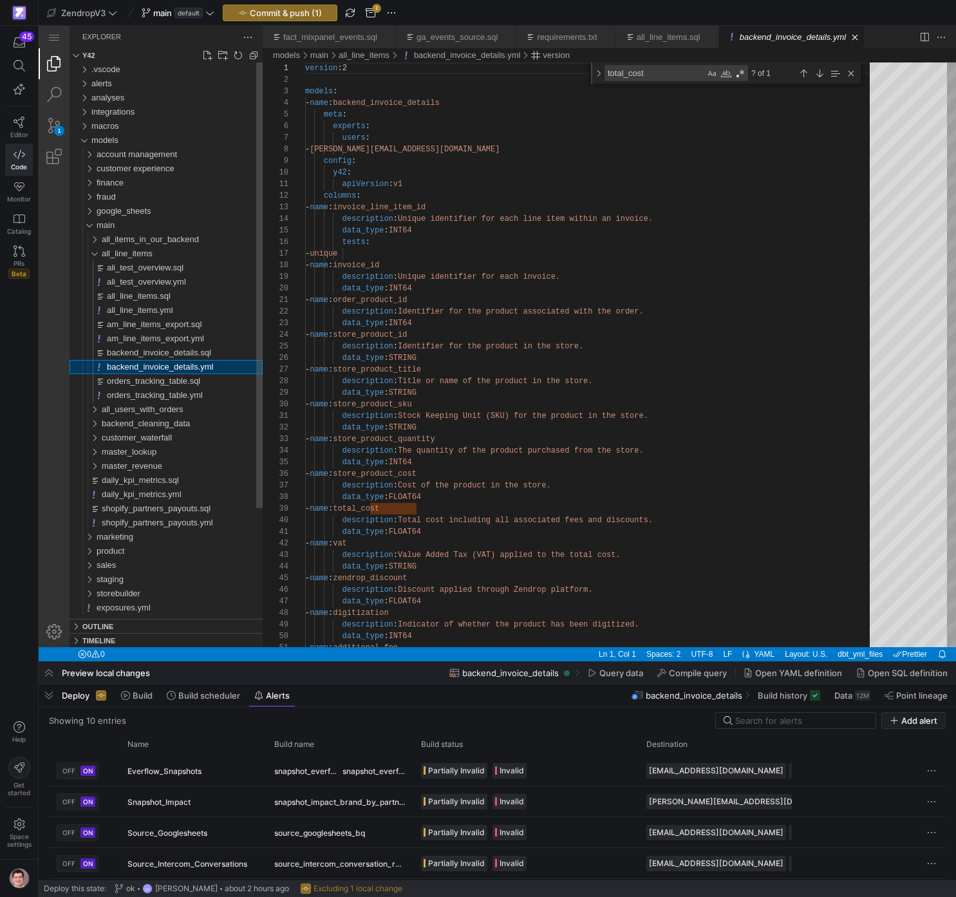
scroll to position [116, 0]
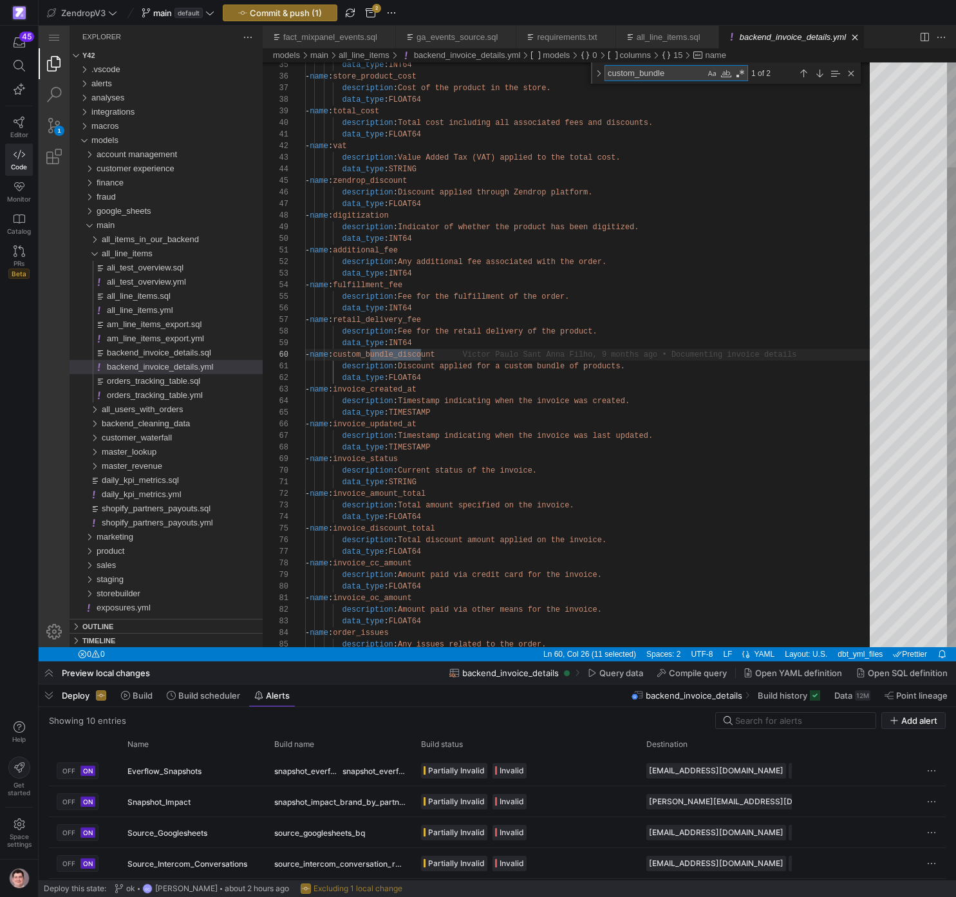
scroll to position [116, 126]
type textarea "custom_bundle"
click at [416, 355] on div "data_type : INT64 - name : store_product_cost description : Cost of the product…" at bounding box center [592, 828] width 574 height 2389
click at [417, 355] on div "data_type : INT64 - name : store_product_cost description : Cost of the product…" at bounding box center [592, 828] width 574 height 2389
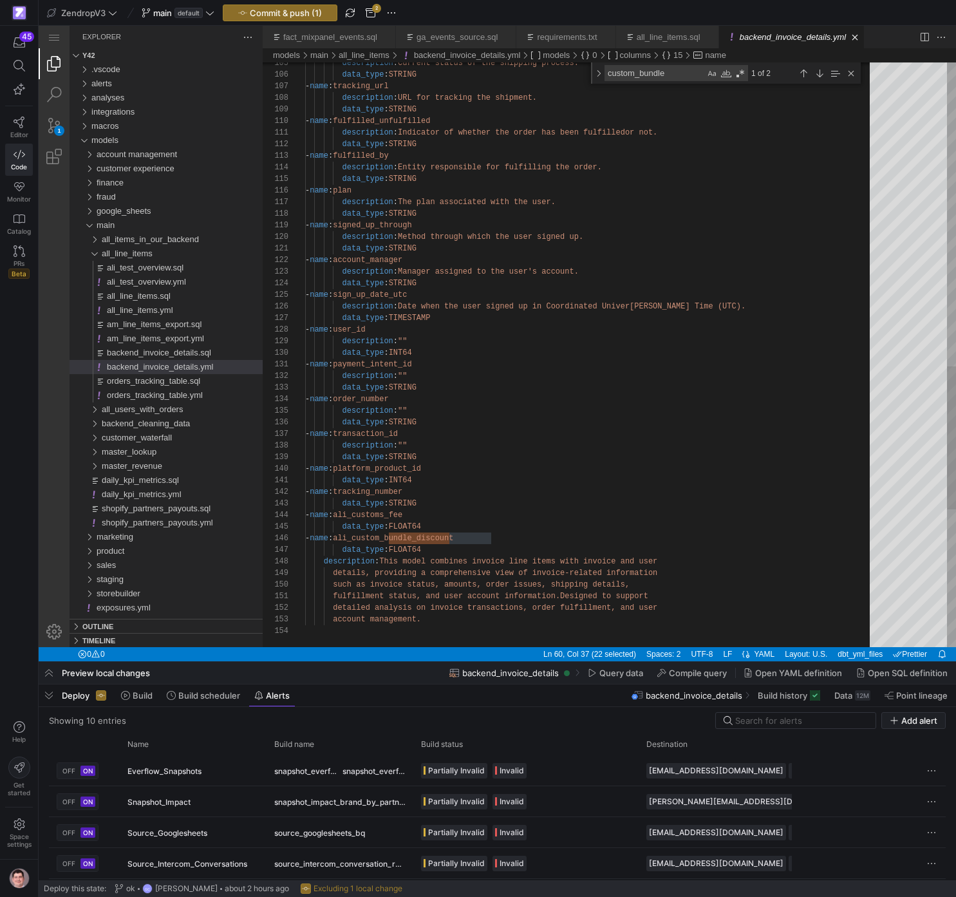
click at [672, 79] on textarea "custom_bundle" at bounding box center [655, 73] width 100 height 15
click at [23, 121] on icon at bounding box center [20, 123] width 12 height 12
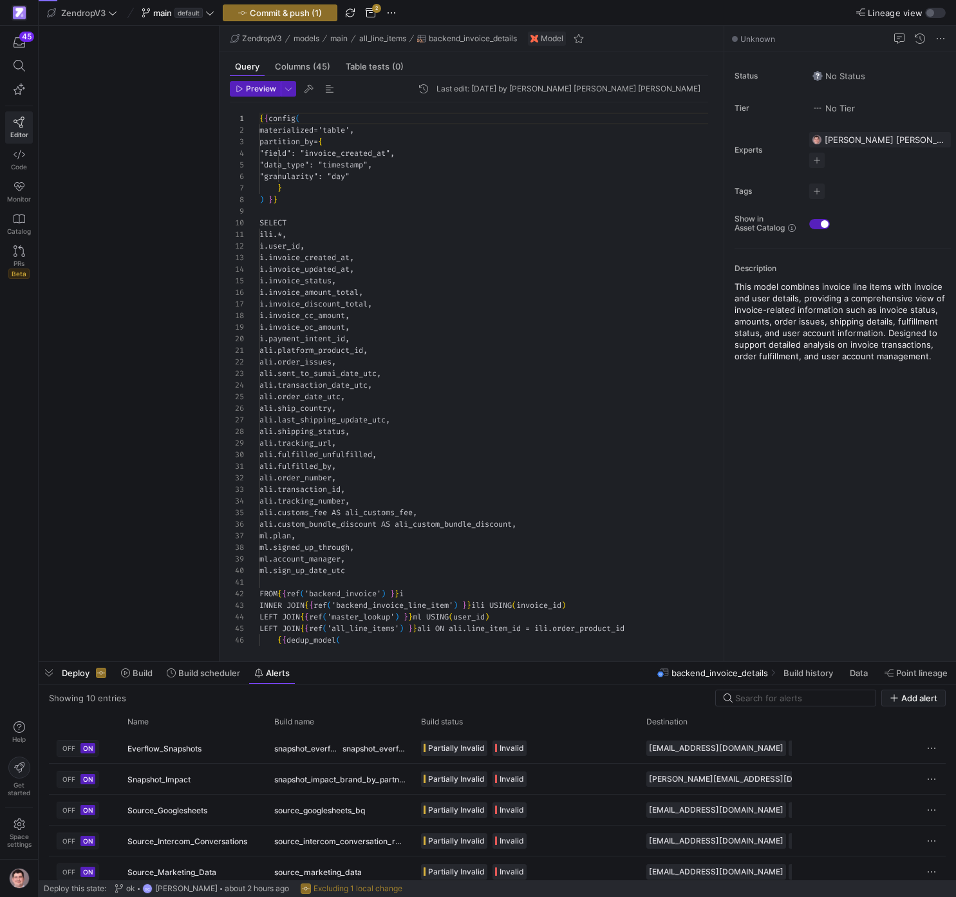
scroll to position [116, 0]
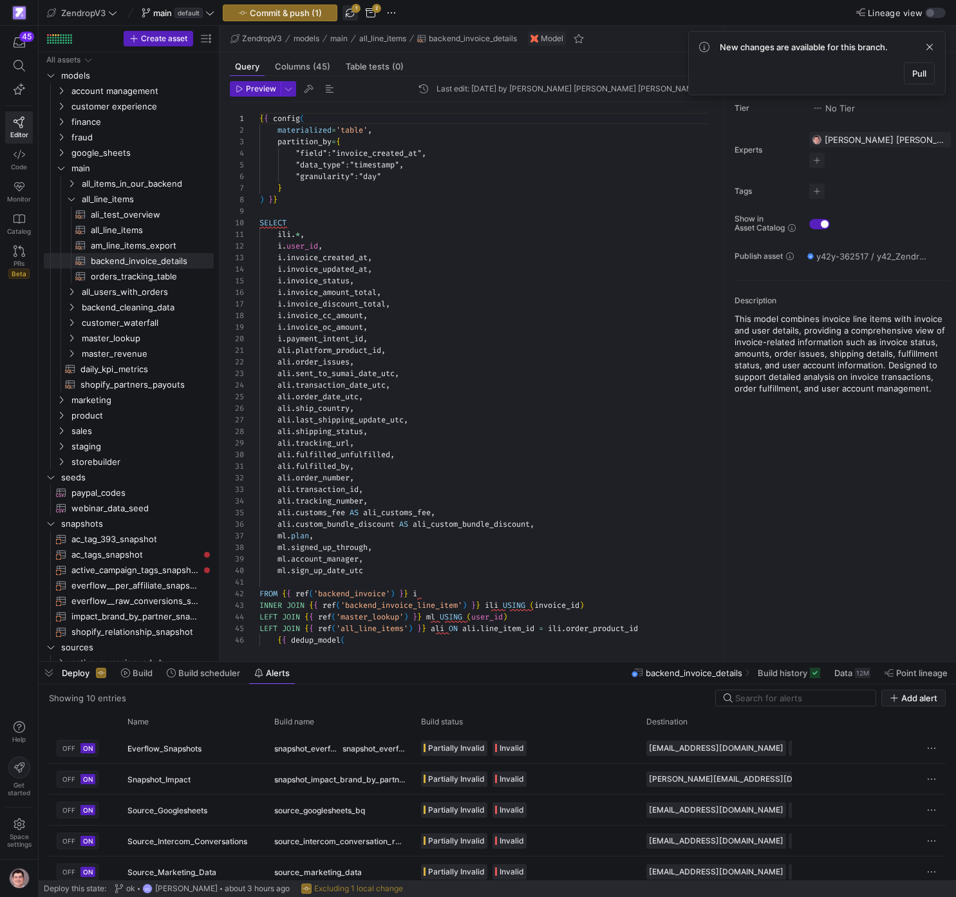
click at [352, 16] on span "button" at bounding box center [350, 12] width 15 height 15
click at [398, 13] on span "button" at bounding box center [391, 12] width 15 height 15
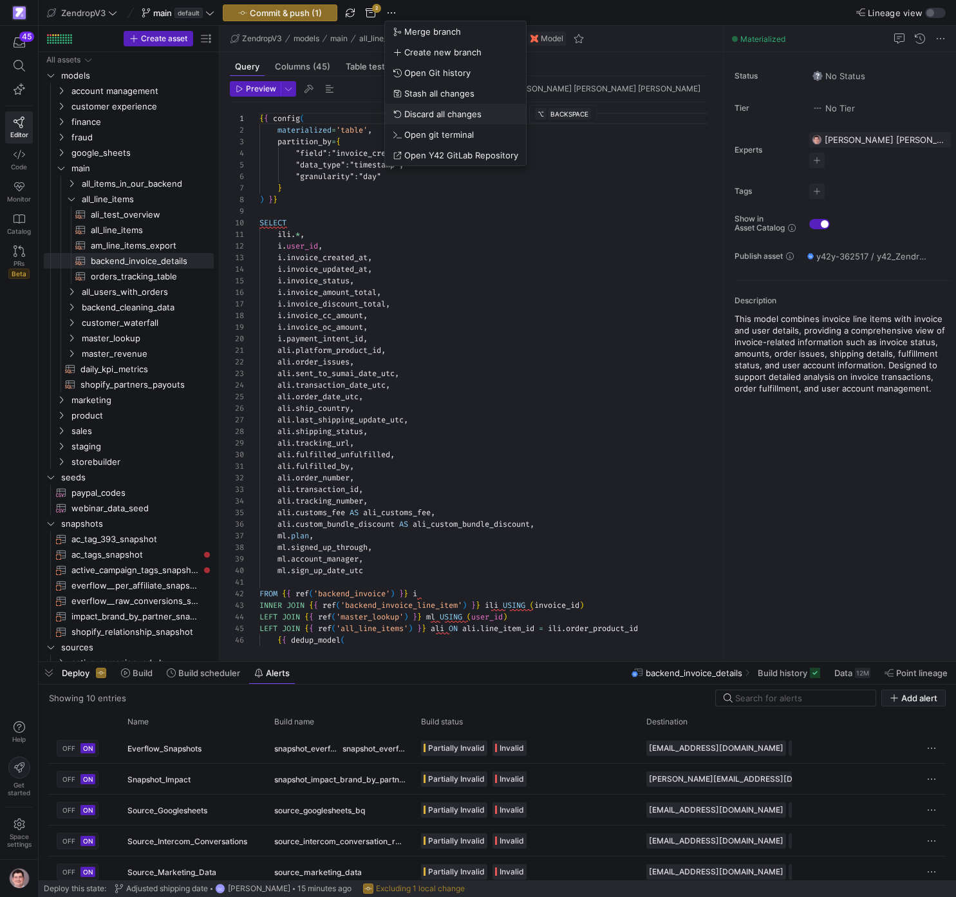
click at [440, 112] on span "Discard all changes" at bounding box center [442, 114] width 77 height 10
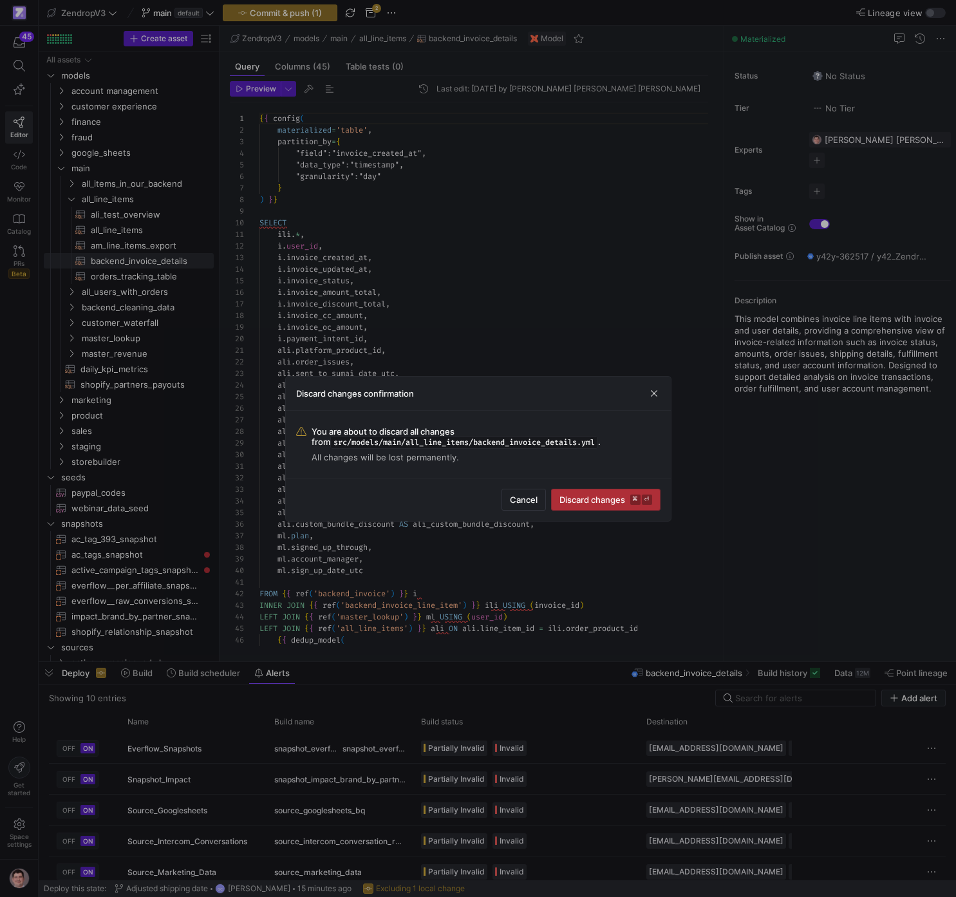
click at [607, 495] on span "Discard changes ⌘ ⏎" at bounding box center [606, 500] width 93 height 10
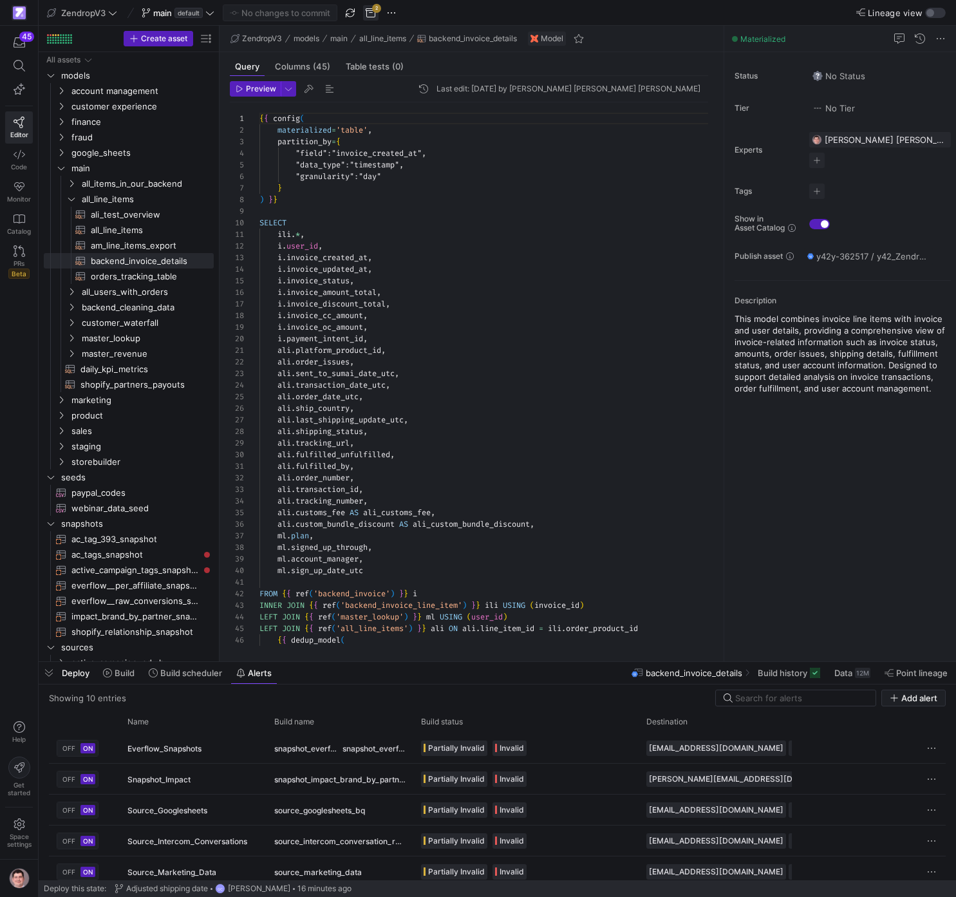
click at [368, 8] on span "button" at bounding box center [370, 12] width 15 height 15
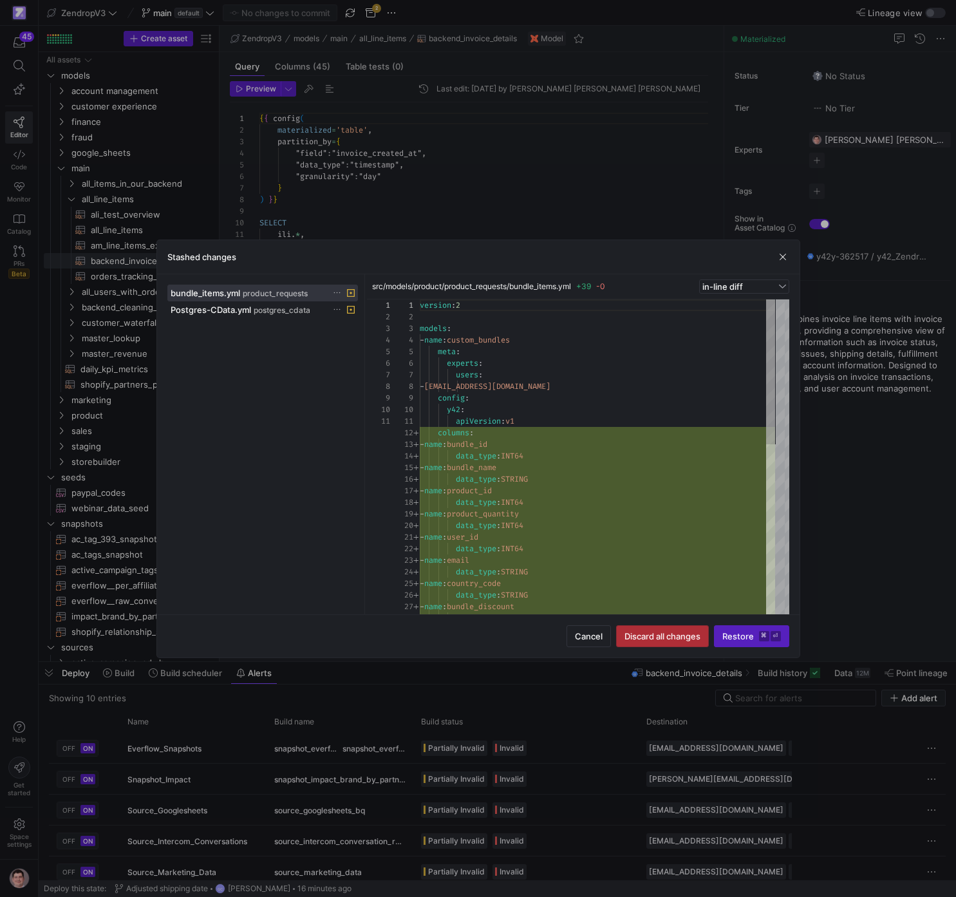
click at [670, 639] on span "Discard all changes" at bounding box center [663, 636] width 76 height 10
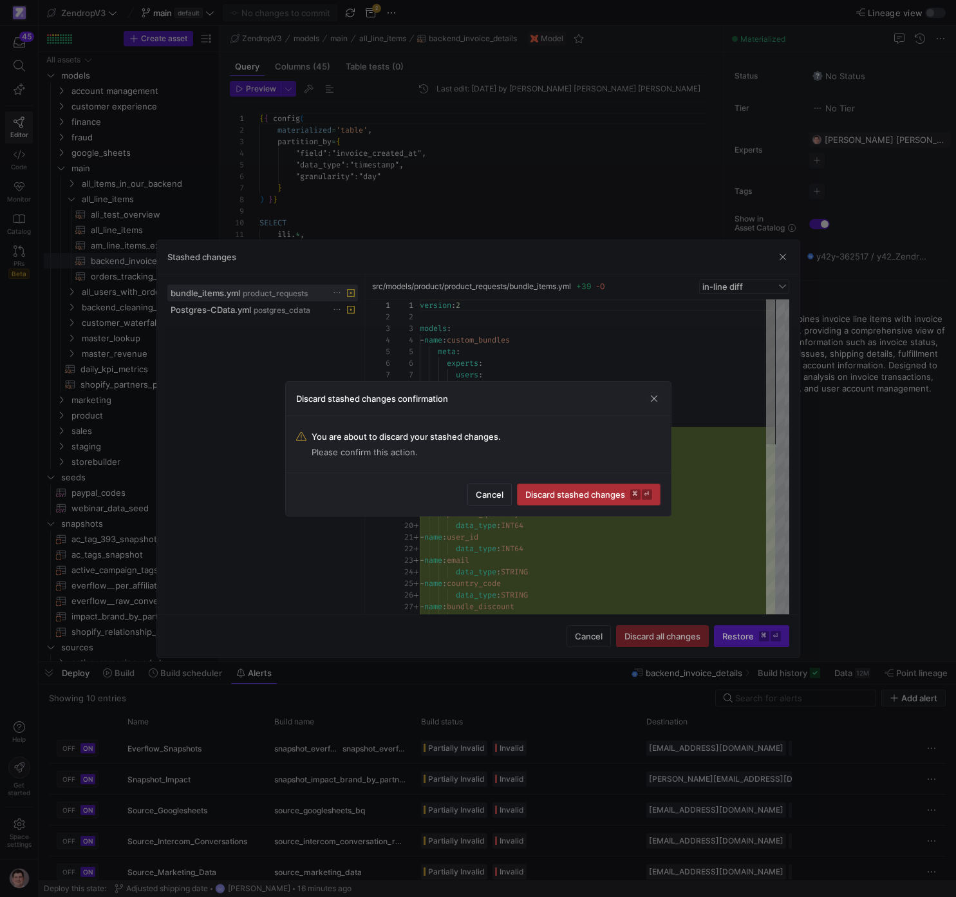
click at [596, 493] on span "Discard stashed changes ⌘ ⏎" at bounding box center [589, 494] width 127 height 10
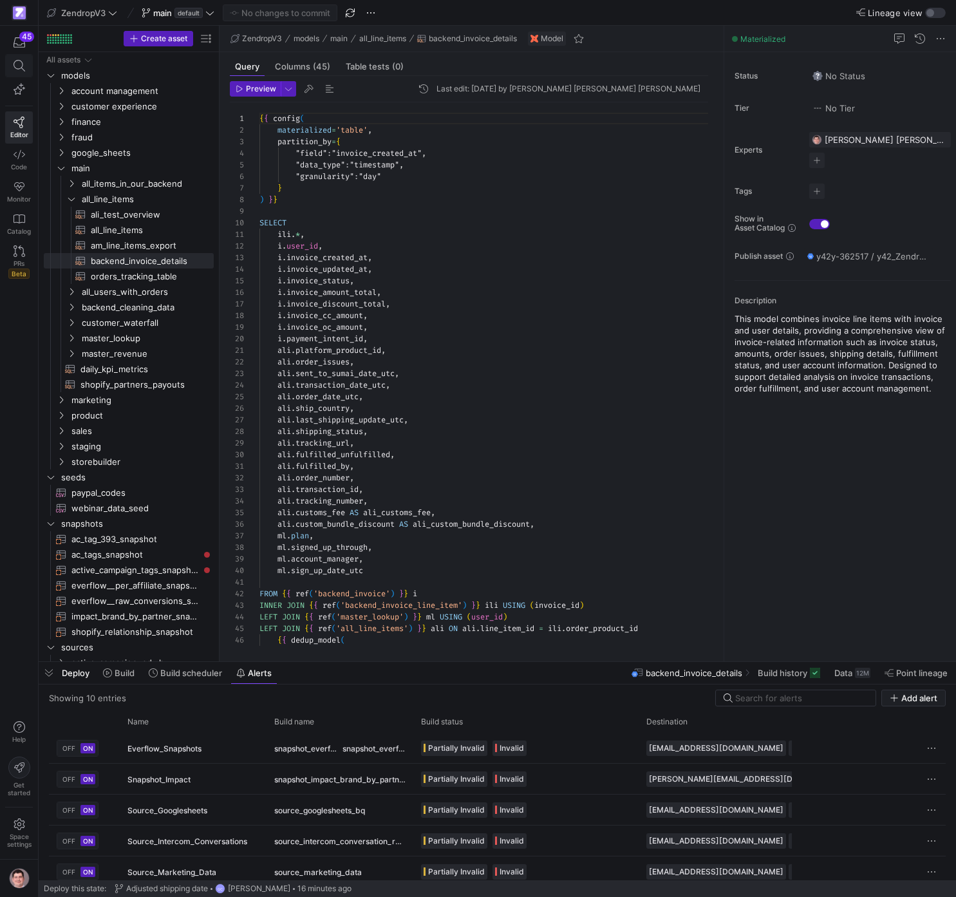
click at [15, 68] on icon at bounding box center [19, 66] width 12 height 12
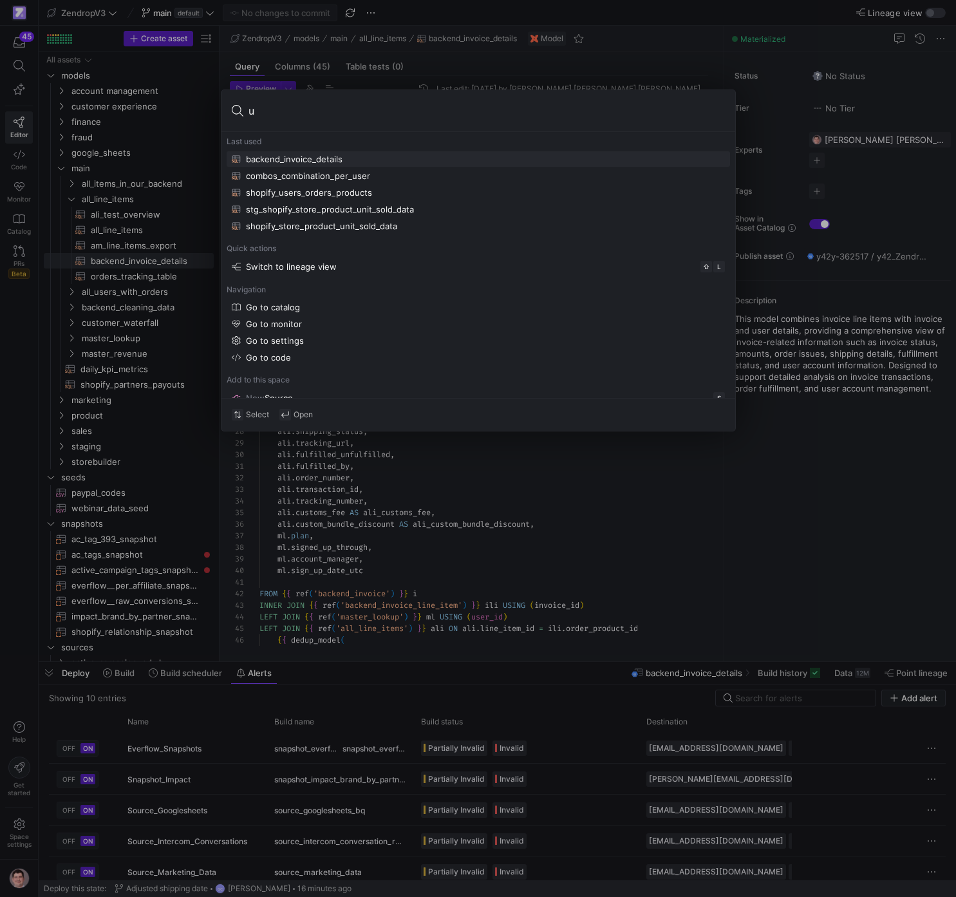
type input "un"
